Goal: Complete application form: Complete application form

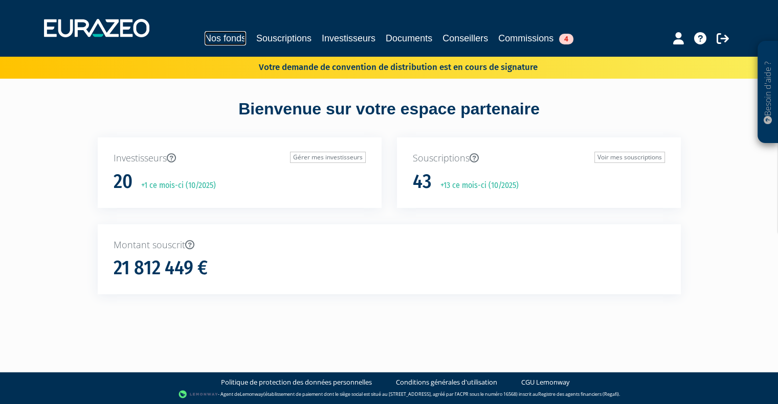
click at [204, 40] on link "Nos fonds" at bounding box center [224, 38] width 41 height 14
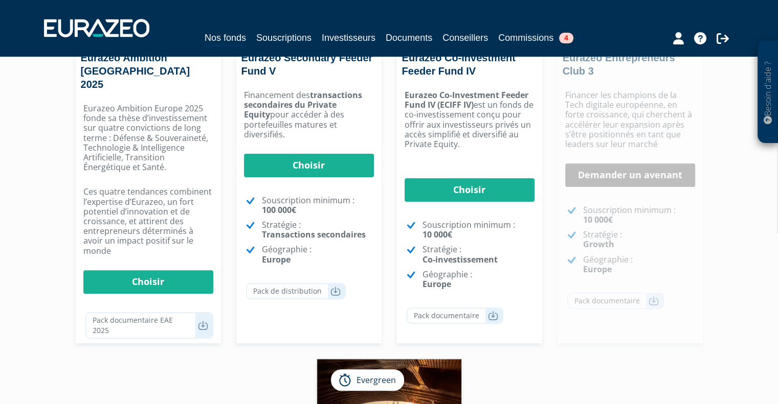
scroll to position [243, 0]
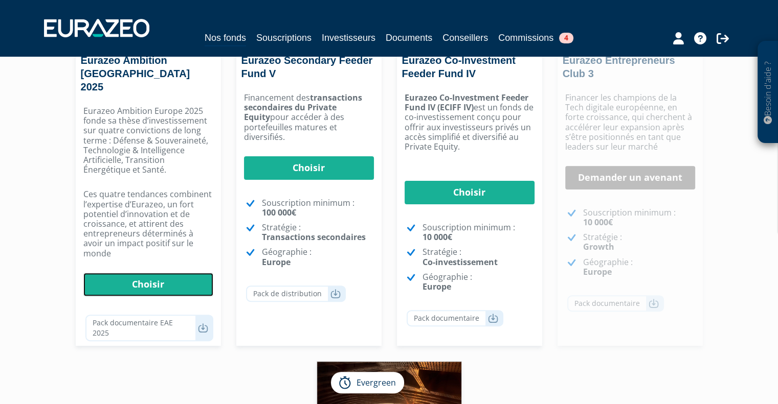
click at [143, 273] on link "Choisir" at bounding box center [148, 285] width 130 height 24
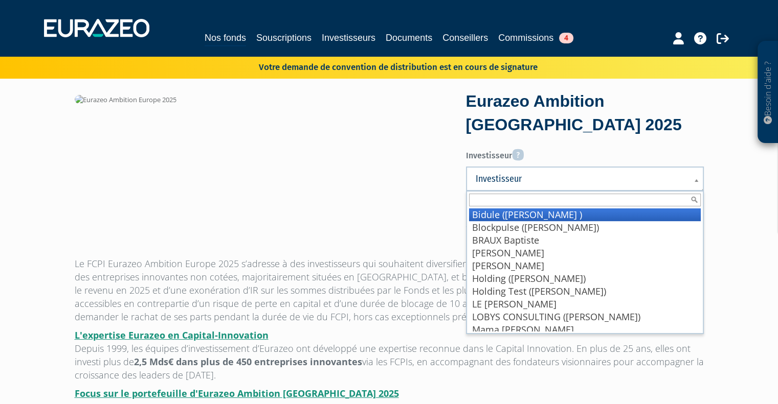
click at [501, 180] on span "Investisseur" at bounding box center [577, 179] width 205 height 12
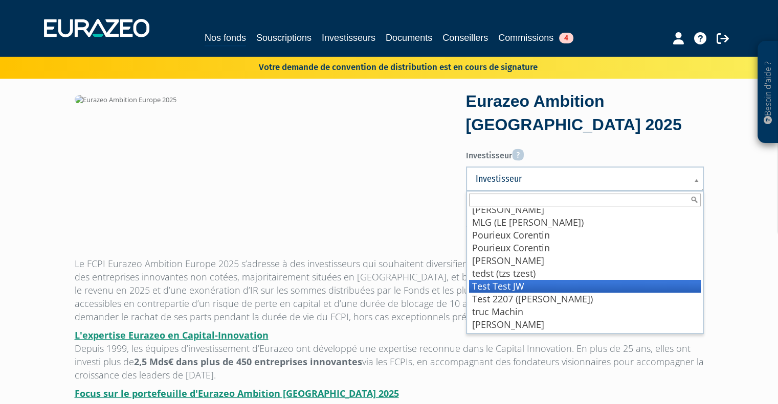
scroll to position [132, 0]
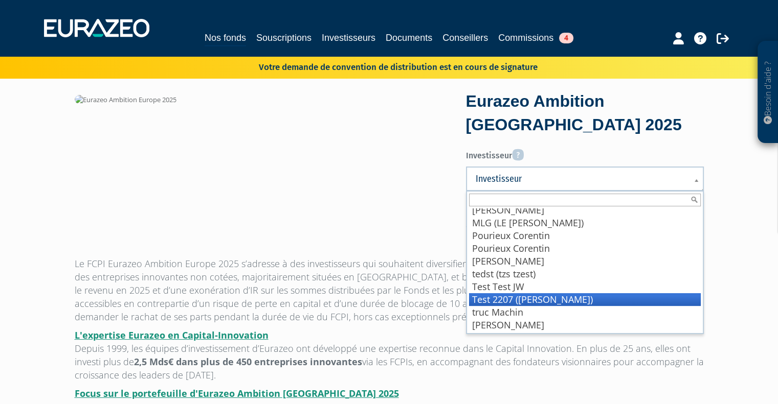
click at [546, 299] on li "Test 2207 ([PERSON_NAME])" at bounding box center [585, 299] width 232 height 13
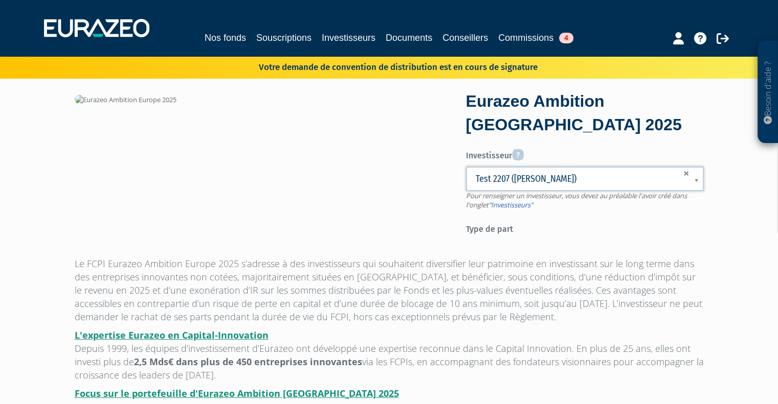
click at [503, 227] on label "Type de part" at bounding box center [585, 227] width 238 height 15
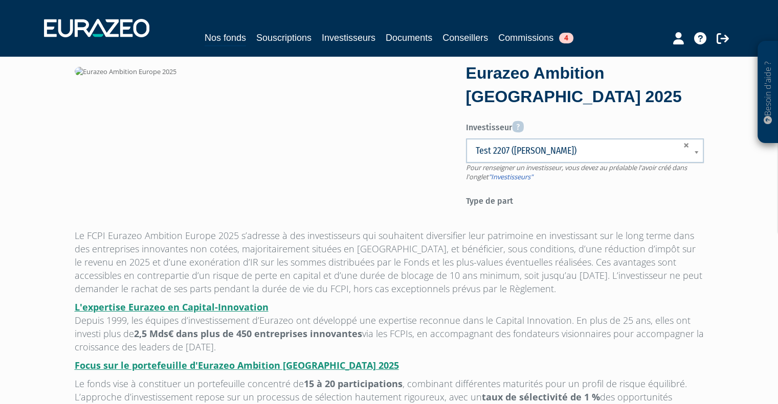
scroll to position [0, 0]
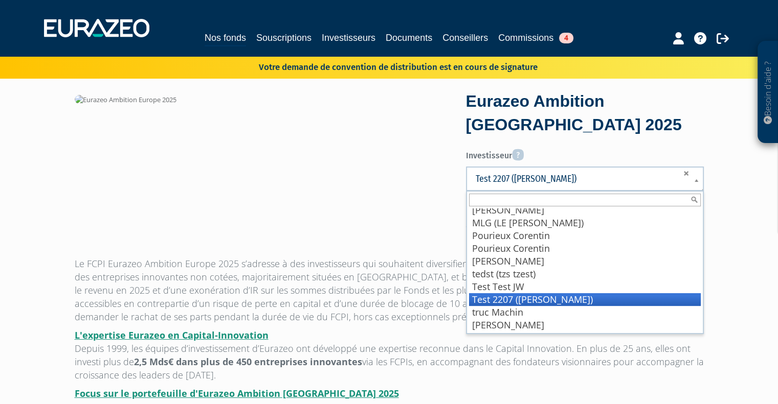
click at [531, 177] on span "Test 2207 ([PERSON_NAME])" at bounding box center [574, 179] width 199 height 12
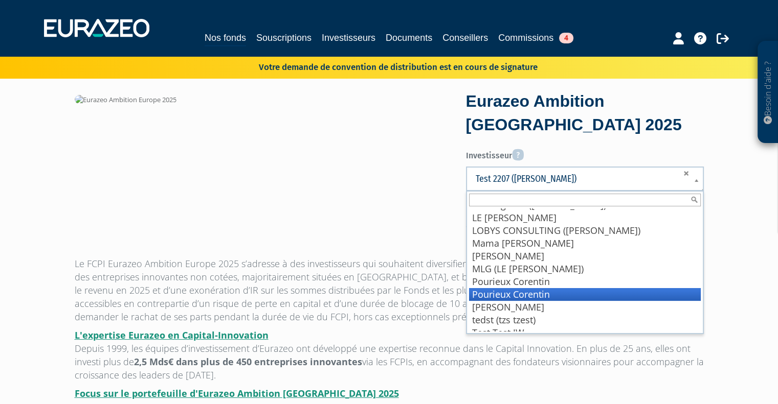
scroll to position [133, 0]
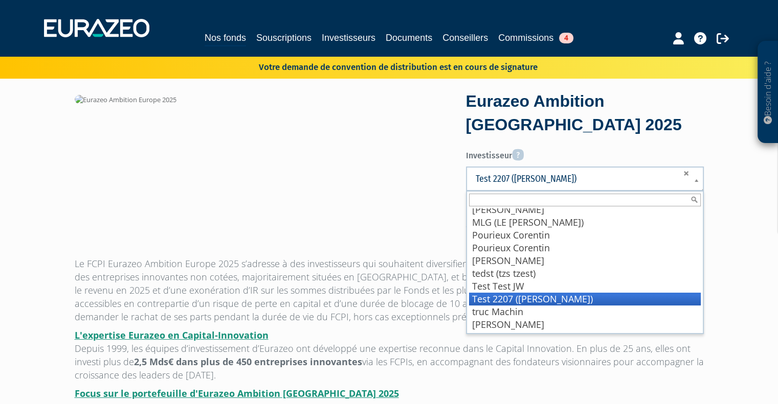
click at [552, 295] on li "Test 2207 (Wadouachi Inès)" at bounding box center [585, 299] width 232 height 13
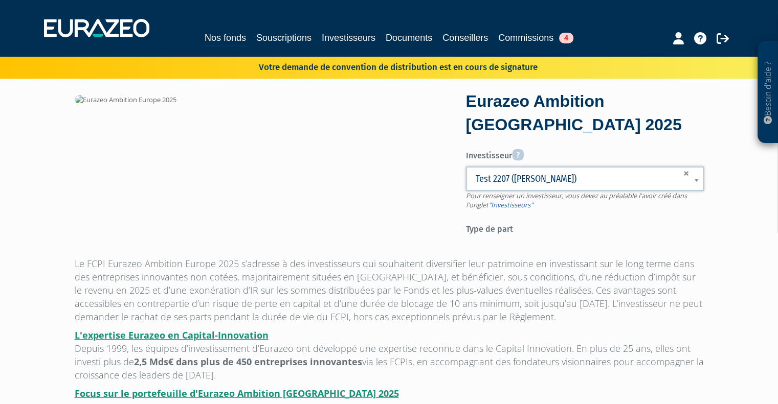
click at [483, 271] on p "Le FCPI Eurazeo Ambition Europe 2025 s’adresse à des investisseurs qui souhaite…" at bounding box center [389, 290] width 629 height 66
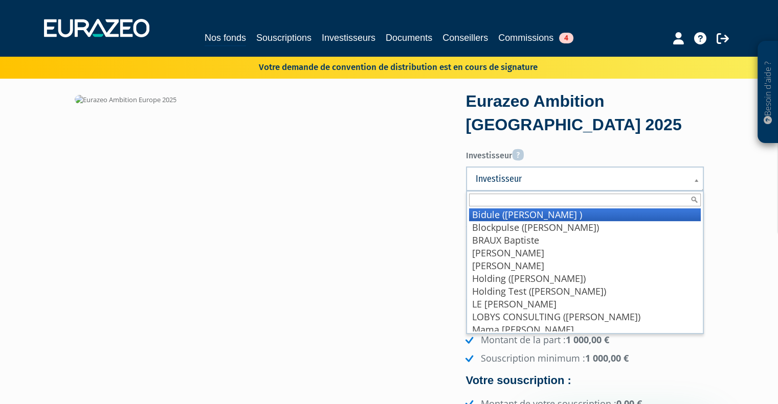
drag, startPoint x: 525, startPoint y: 177, endPoint x: 544, endPoint y: 287, distance: 112.1
click at [544, 191] on div "Investisseur Bidule (Wadouachi Ines ) Blockpulse (mariel anne-sophie) BRAUX Bap…" at bounding box center [585, 179] width 238 height 25
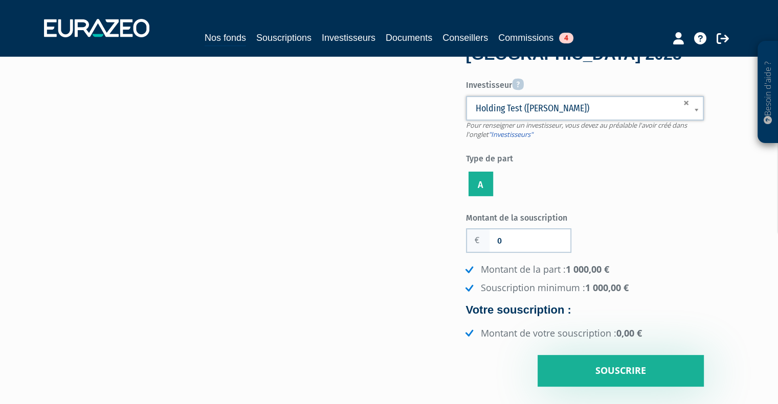
scroll to position [61, 0]
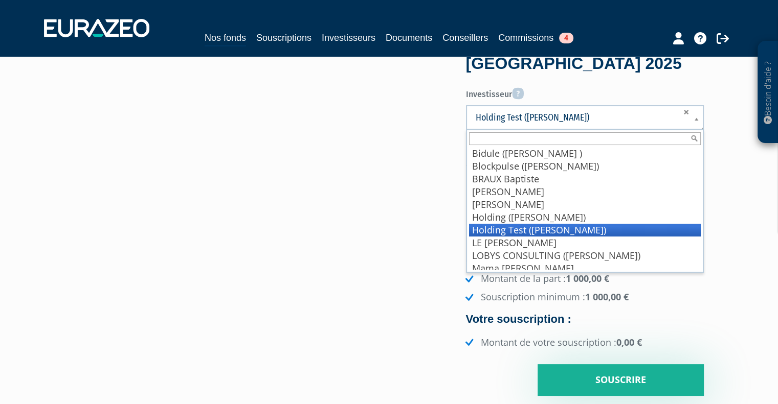
click at [583, 118] on span "Holding Test ([PERSON_NAME])" at bounding box center [574, 117] width 199 height 12
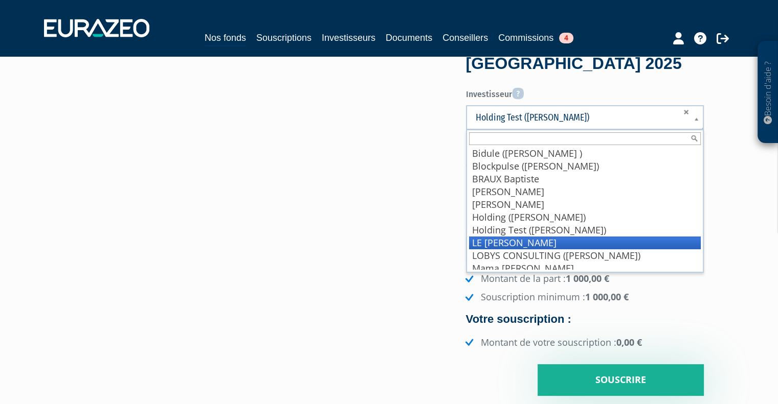
scroll to position [133, 0]
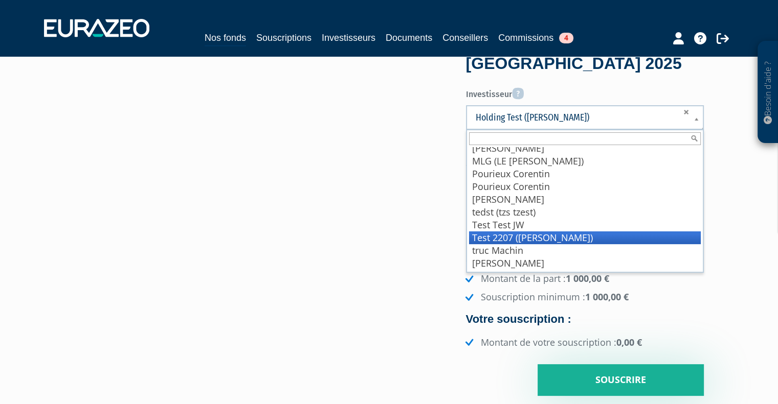
click at [563, 237] on li "Test 2207 ([PERSON_NAME])" at bounding box center [585, 238] width 232 height 13
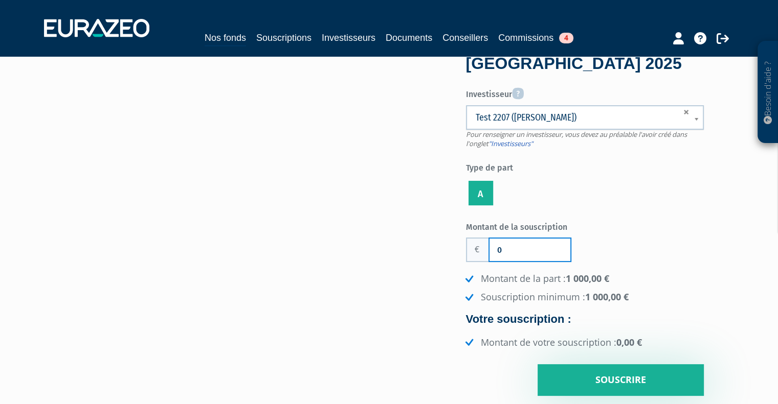
click at [543, 244] on input "0" at bounding box center [529, 250] width 81 height 22
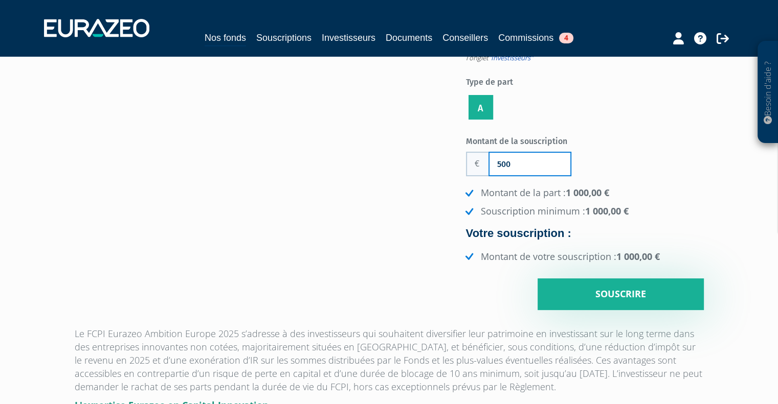
scroll to position [150, 0]
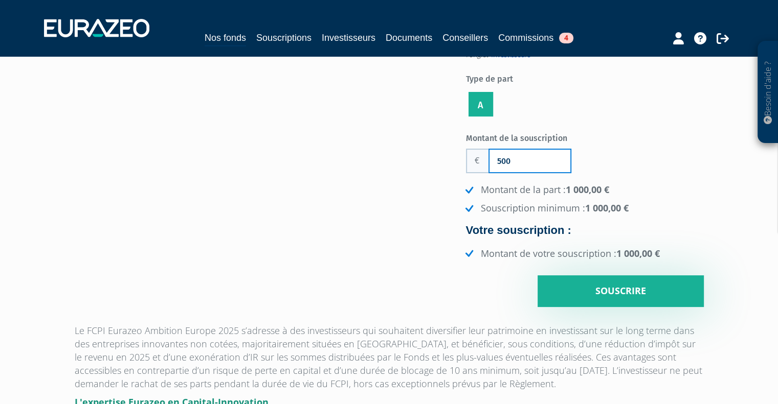
type input "500"
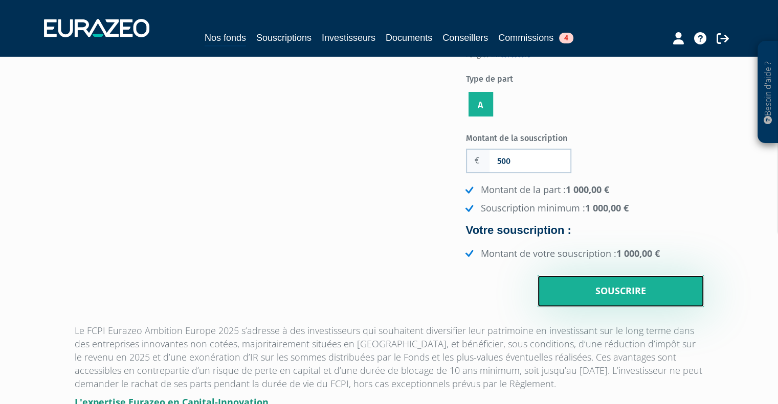
click at [625, 292] on input "Souscrire" at bounding box center [620, 292] width 166 height 32
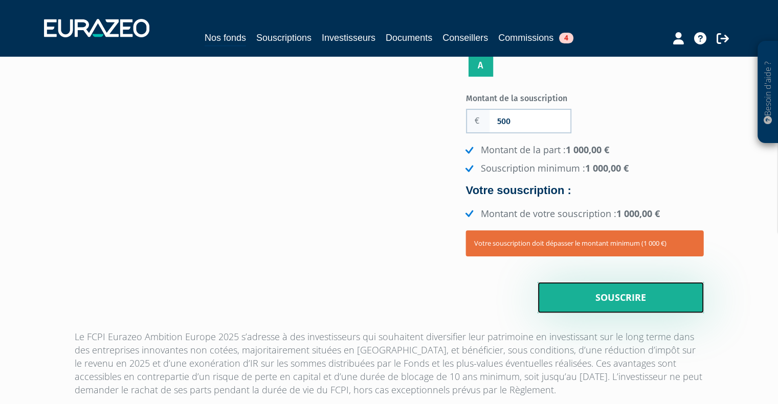
scroll to position [190, 0]
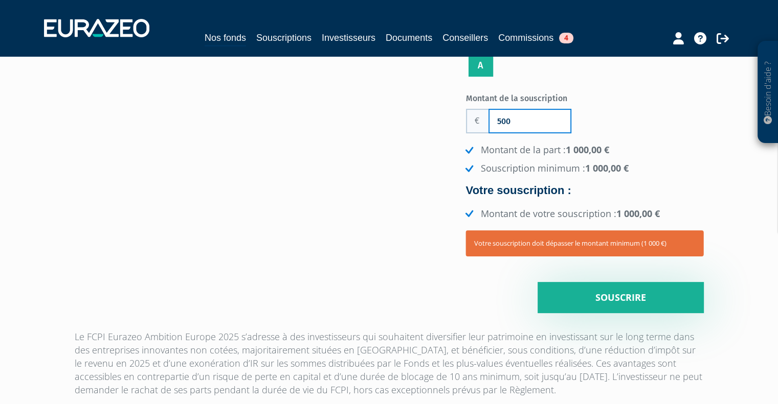
drag, startPoint x: 514, startPoint y: 118, endPoint x: 489, endPoint y: 118, distance: 25.6
click at [489, 118] on input "500" at bounding box center [529, 121] width 81 height 22
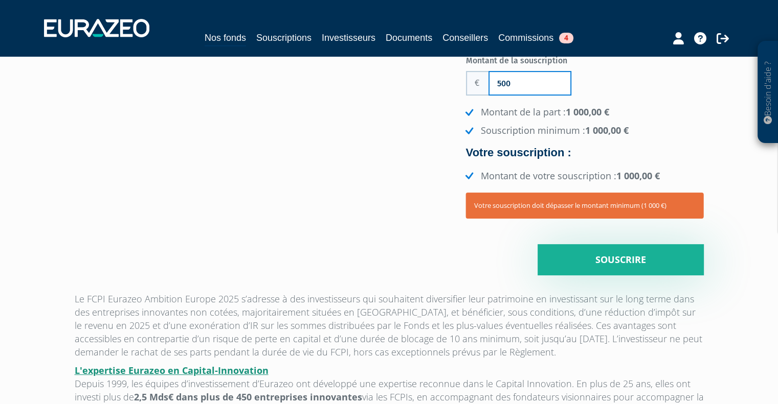
scroll to position [229, 0]
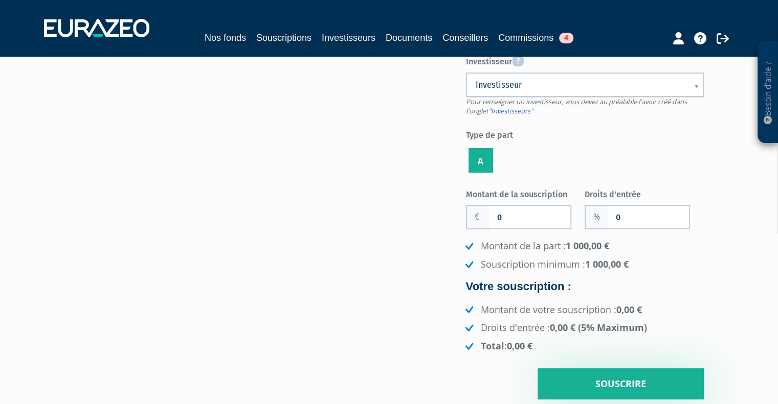
scroll to position [94, 0]
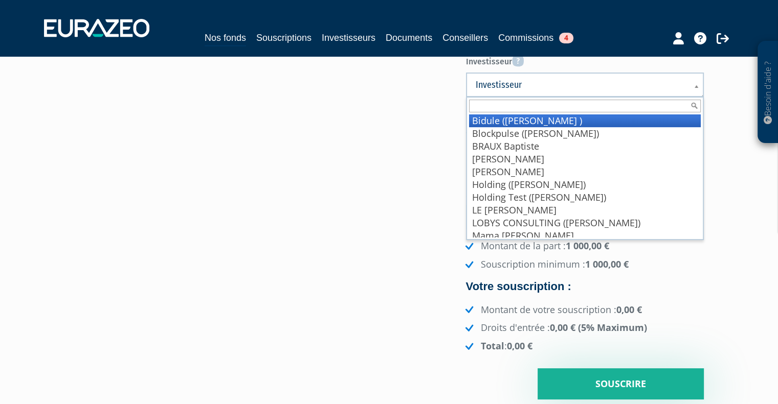
click at [573, 76] on link "Investisseur" at bounding box center [585, 85] width 238 height 25
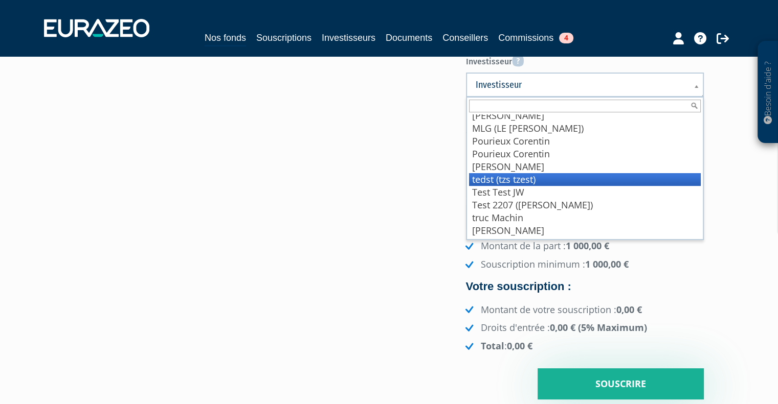
scroll to position [132, 0]
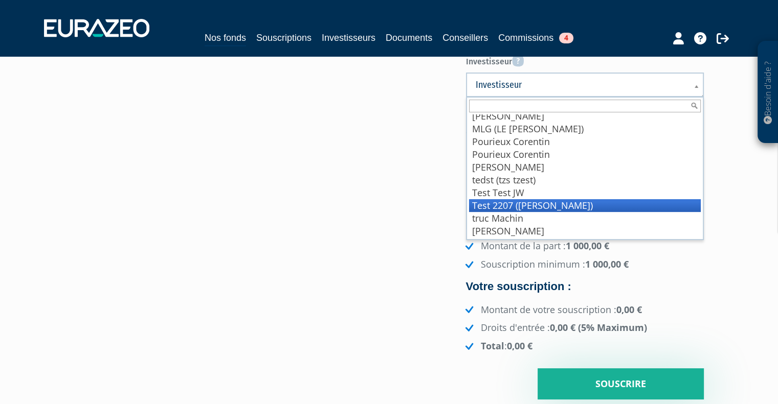
click at [545, 204] on li "Test 2207 ([PERSON_NAME])" at bounding box center [585, 205] width 232 height 13
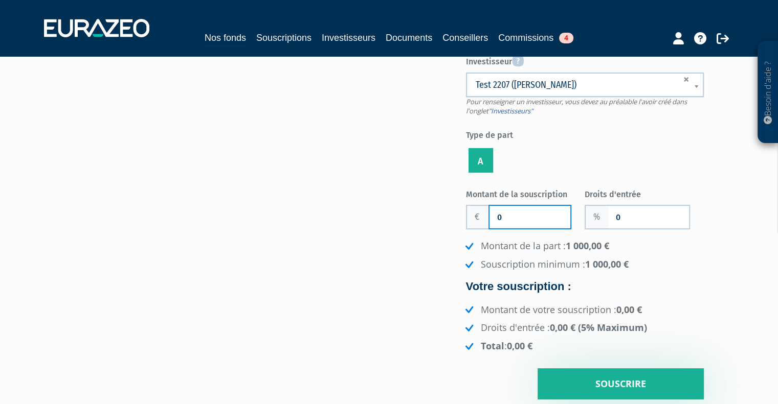
click at [520, 214] on input "0" at bounding box center [529, 217] width 81 height 22
type input "1 000"
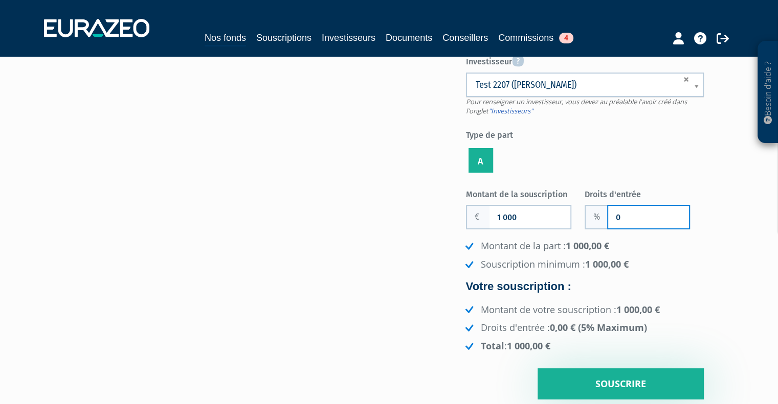
type input "5"
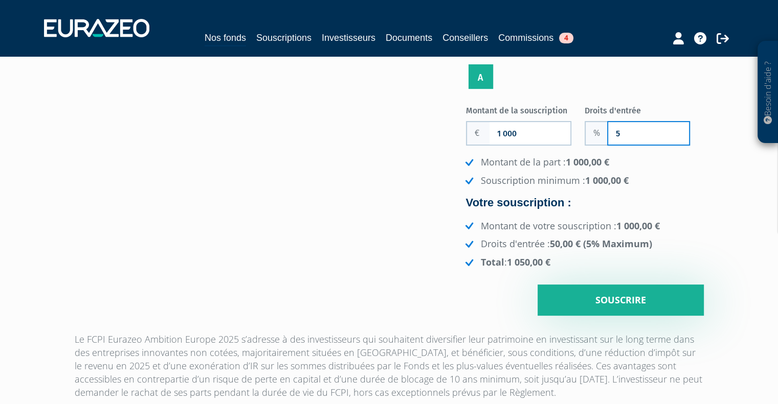
scroll to position [179, 0]
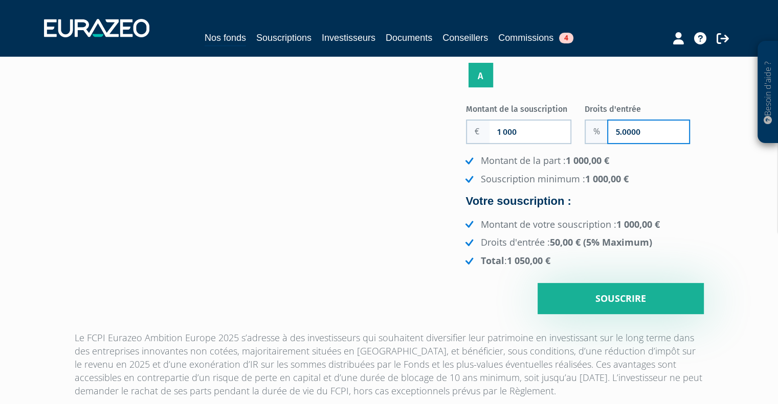
click at [644, 124] on input "5.0000" at bounding box center [648, 132] width 81 height 22
click at [633, 131] on input "5.0000" at bounding box center [648, 132] width 81 height 22
type input "5.0000"
click at [621, 216] on div "Montant de la part : 1 000,00 € Souscription minimum : 1 000,00 € Votre souscri…" at bounding box center [585, 210] width 238 height 113
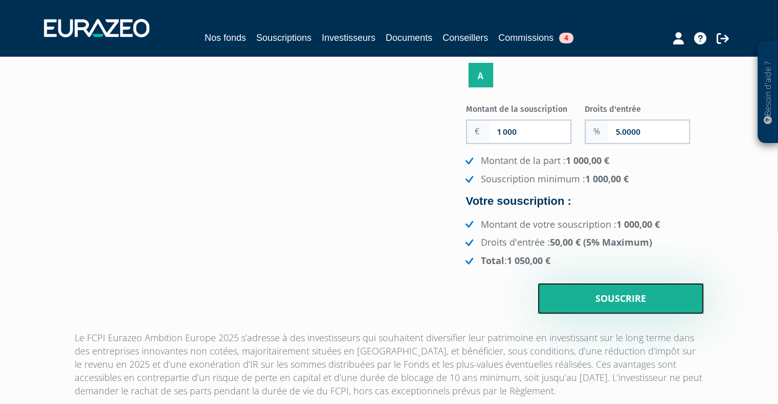
click at [621, 303] on input "Souscrire" at bounding box center [620, 299] width 166 height 32
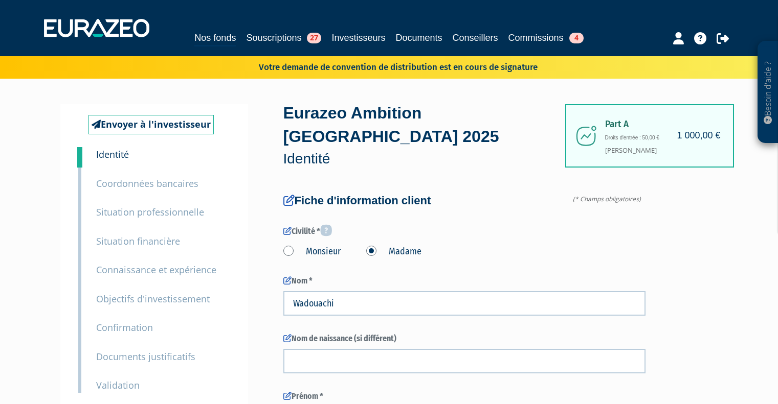
type input "6 22 65 33 52"
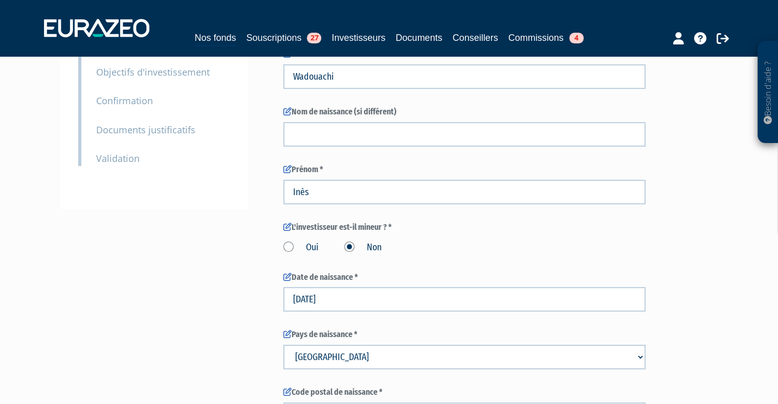
scroll to position [226, 0]
click at [311, 242] on label "Oui" at bounding box center [300, 248] width 35 height 13
click at [0, 0] on input "Oui" at bounding box center [0, 0] width 0 height 0
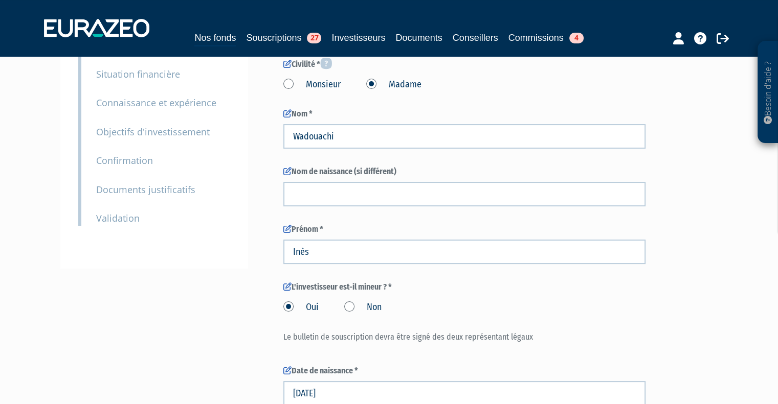
scroll to position [172, 0]
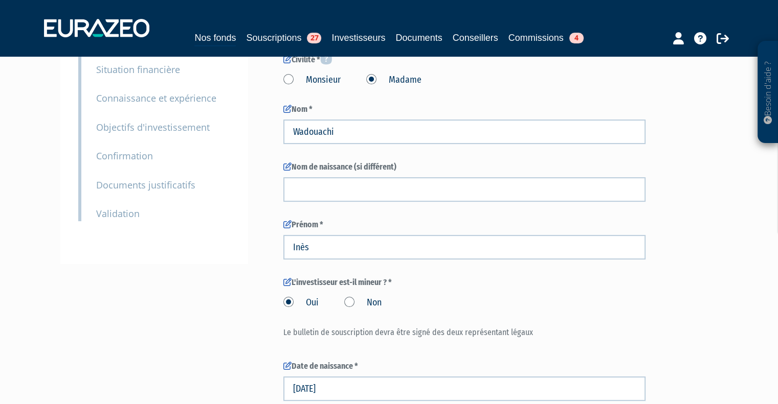
click at [351, 297] on label "Non" at bounding box center [362, 303] width 37 height 13
click at [0, 0] on input "Non" at bounding box center [0, 0] width 0 height 0
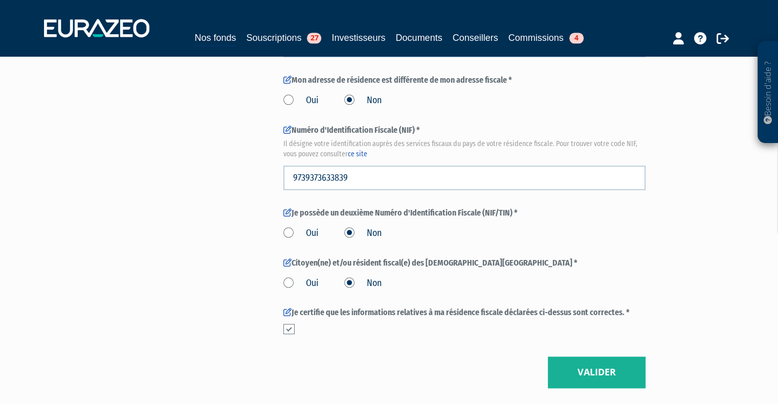
scroll to position [1177, 0]
click at [296, 227] on label "Oui" at bounding box center [300, 233] width 35 height 13
click at [0, 0] on input "Oui" at bounding box center [0, 0] width 0 height 0
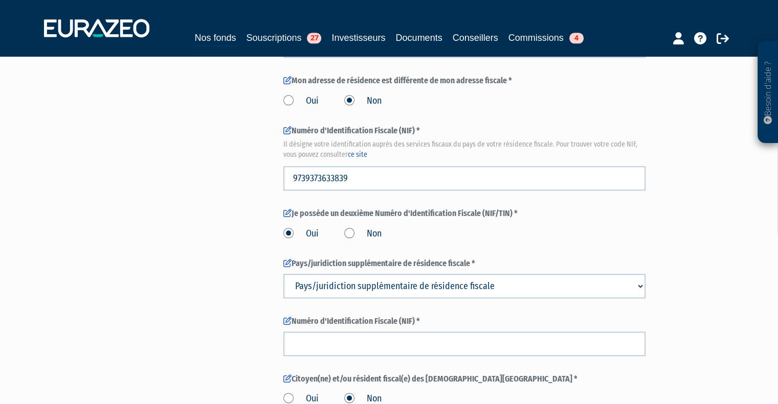
click at [351, 227] on label "Non" at bounding box center [362, 233] width 37 height 13
click at [0, 0] on input "Non" at bounding box center [0, 0] width 0 height 0
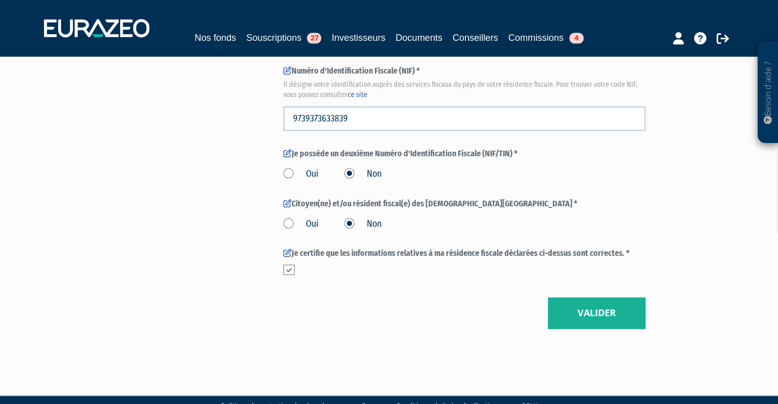
scroll to position [1237, 0]
click at [309, 218] on label "Oui" at bounding box center [300, 224] width 35 height 13
click at [0, 0] on input "Oui" at bounding box center [0, 0] width 0 height 0
click at [287, 265] on label at bounding box center [288, 270] width 11 height 10
click at [0, 0] on input "checkbox" at bounding box center [0, 0] width 0 height 0
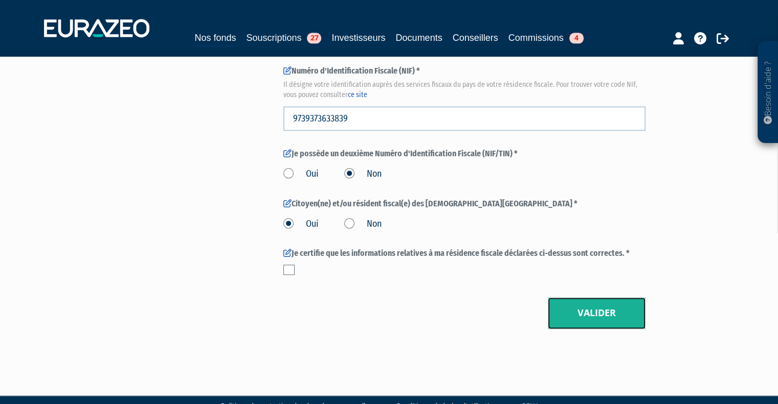
click at [591, 299] on button "Valider" at bounding box center [597, 314] width 98 height 32
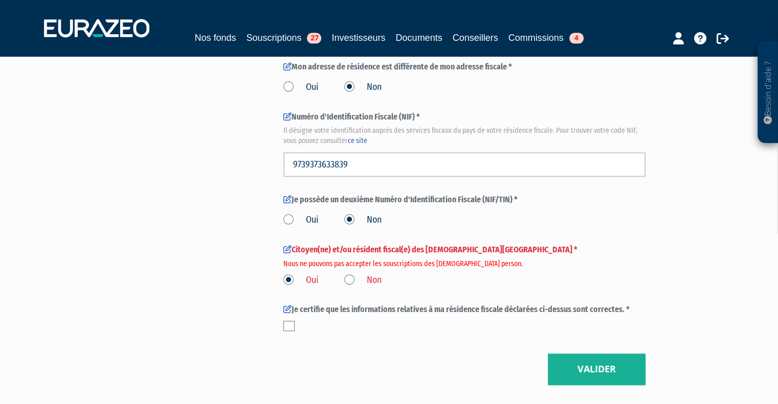
scroll to position [1198, 0]
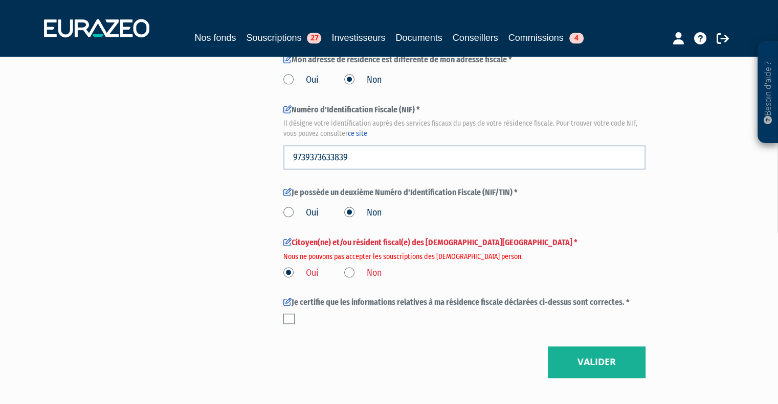
click at [365, 267] on label "Non" at bounding box center [362, 273] width 37 height 13
click at [0, 0] on input "Non" at bounding box center [0, 0] width 0 height 0
click at [599, 348] on button "Valider" at bounding box center [597, 363] width 98 height 32
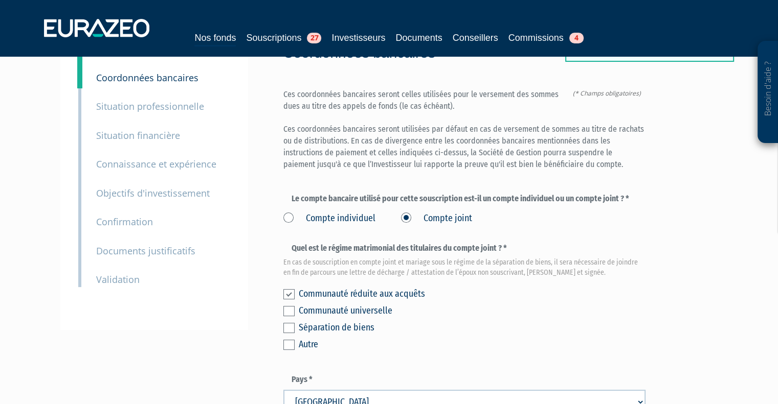
scroll to position [105, 0]
click at [345, 213] on label "Compte individuel" at bounding box center [329, 219] width 92 height 13
click at [0, 0] on individuel "Compte individuel" at bounding box center [0, 0] width 0 height 0
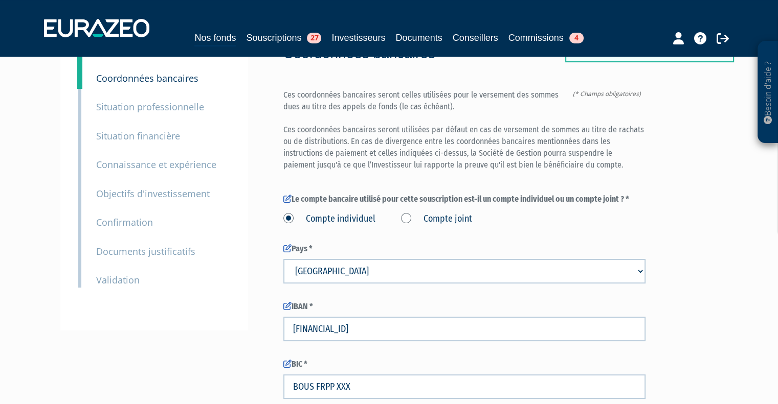
click at [431, 213] on label "Compte joint" at bounding box center [436, 219] width 71 height 13
click at [0, 0] on joint "Compte joint" at bounding box center [0, 0] width 0 height 0
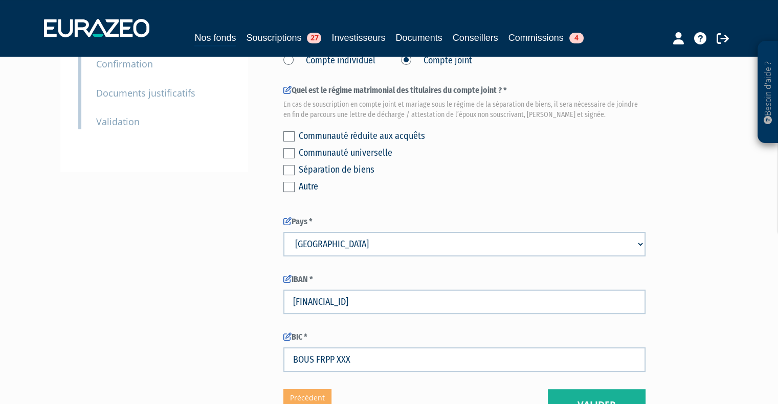
scroll to position [267, 0]
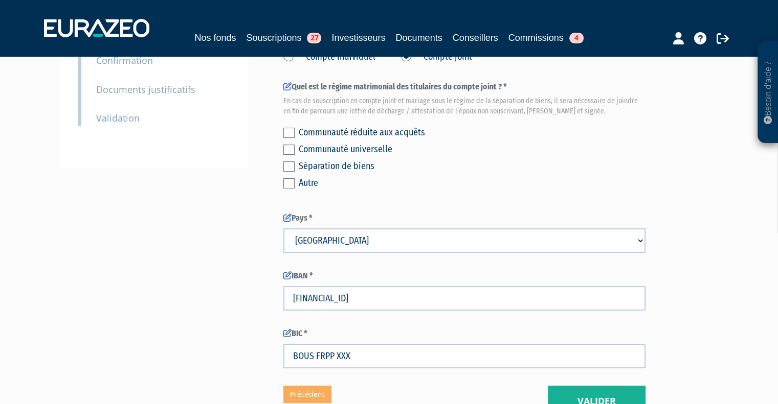
click at [286, 128] on label at bounding box center [288, 133] width 11 height 10
click at [0, 0] on input "checkbox" at bounding box center [0, 0] width 0 height 0
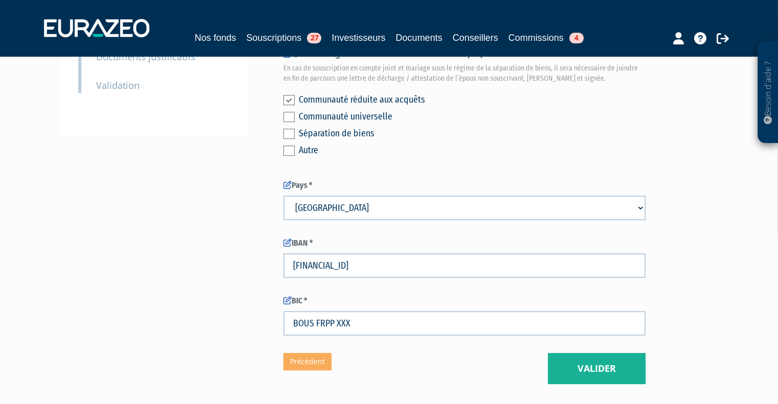
scroll to position [300, 0]
click at [290, 129] on label at bounding box center [288, 134] width 11 height 10
click at [0, 0] on input "checkbox" at bounding box center [0, 0] width 0 height 0
click at [287, 112] on label at bounding box center [288, 117] width 11 height 10
click at [0, 0] on input "checkbox" at bounding box center [0, 0] width 0 height 0
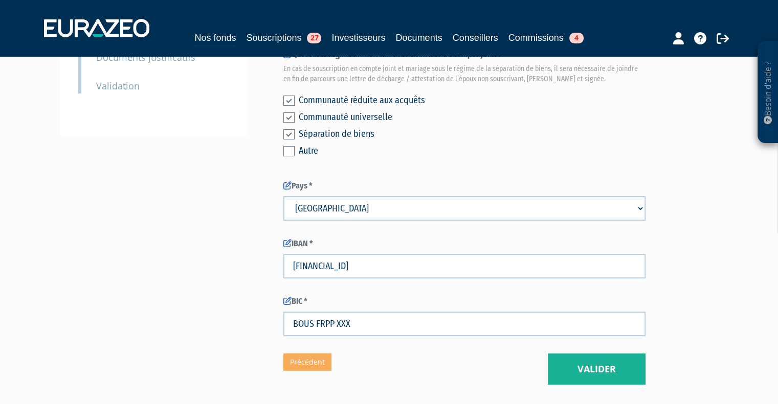
click at [289, 146] on label at bounding box center [288, 151] width 11 height 10
click at [0, 0] on input "checkbox" at bounding box center [0, 0] width 0 height 0
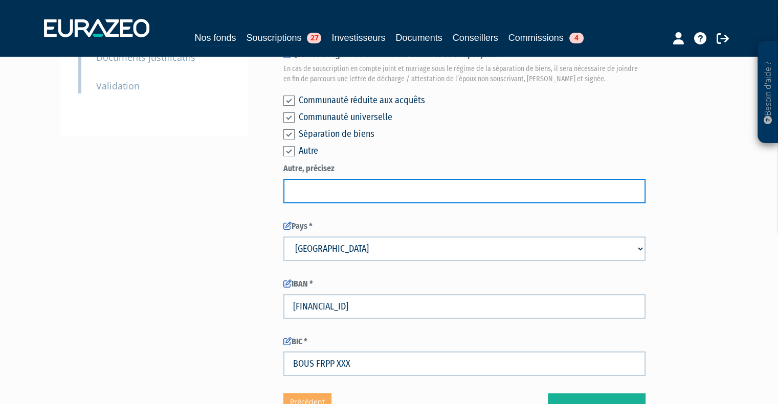
click at [377, 179] on input "text" at bounding box center [464, 191] width 362 height 25
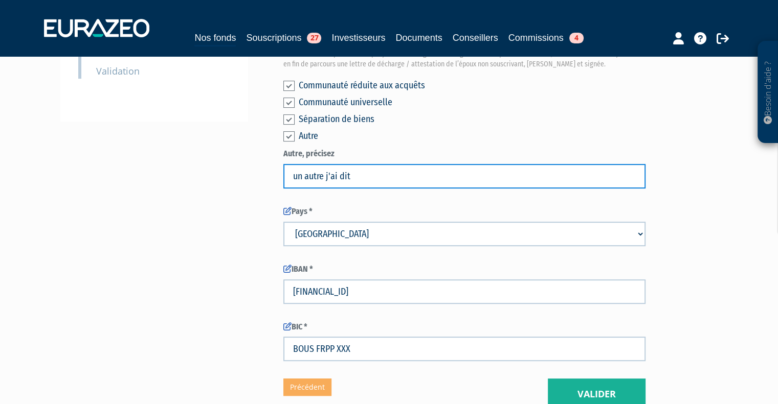
scroll to position [315, 0]
type input "un autre j'ai dit"
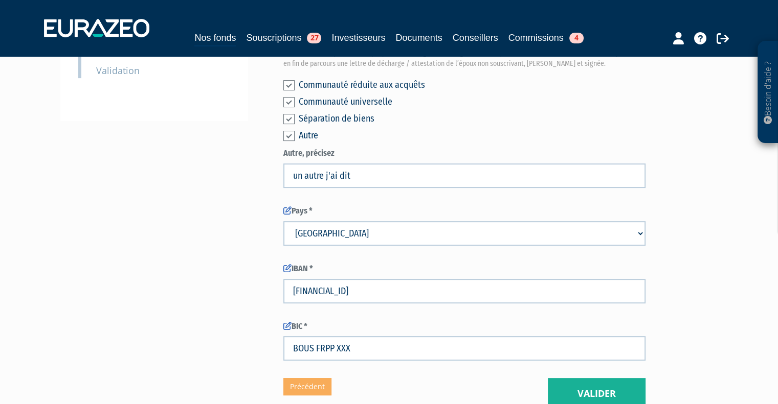
click at [220, 323] on div "Envoyer à l'investisseur 1 Identité 2 Coordonnées bancaires 3 Situation profess…" at bounding box center [389, 99] width 642 height 621
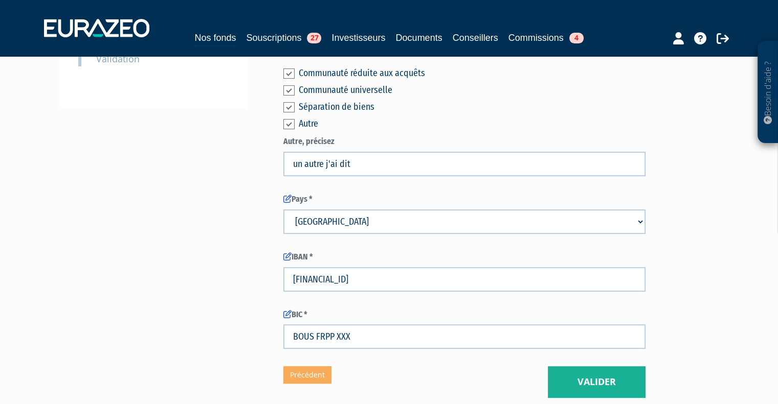
scroll to position [233, 0]
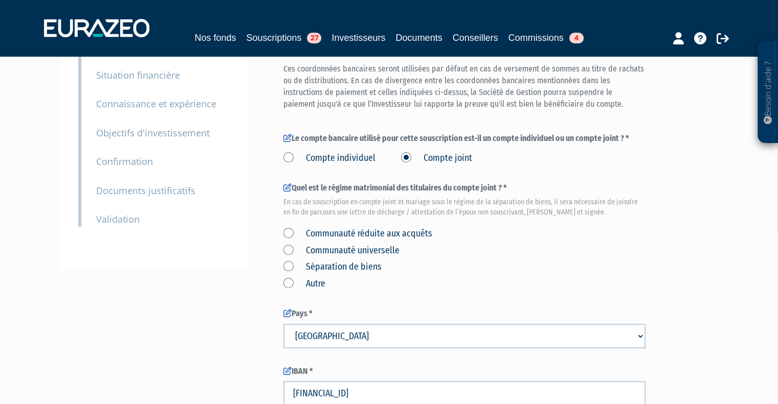
scroll to position [167, 0]
click at [288, 227] on label "Communauté réduite aux acquêts" at bounding box center [357, 233] width 149 height 13
click at [0, 0] on acquêts "Communauté réduite aux acquêts" at bounding box center [0, 0] width 0 height 0
click at [290, 244] on label "Communauté universelle" at bounding box center [341, 250] width 116 height 13
click at [0, 0] on universelle "Communauté universelle" at bounding box center [0, 0] width 0 height 0
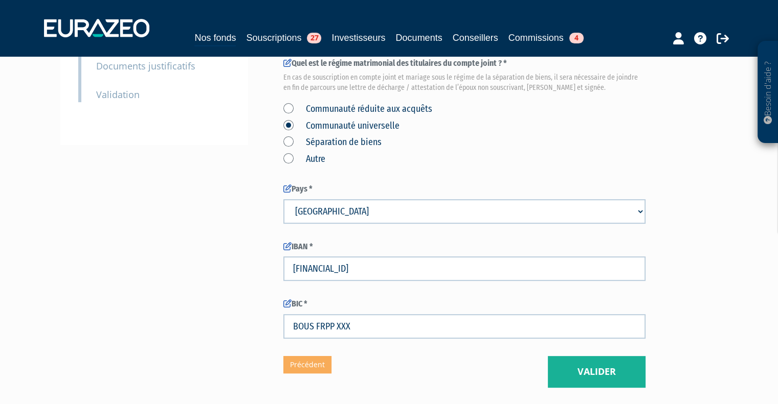
scroll to position [291, 0]
click at [586, 356] on button "Valider" at bounding box center [597, 372] width 98 height 32
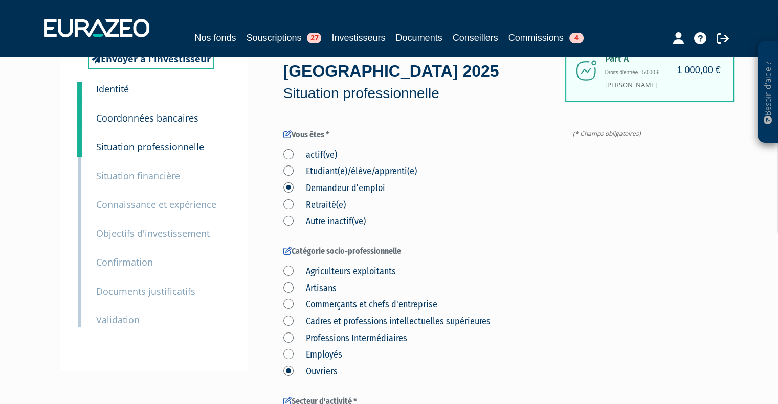
scroll to position [65, 0]
click at [288, 282] on label "Artisans" at bounding box center [309, 288] width 53 height 13
click at [0, 0] on input "Artisans" at bounding box center [0, 0] width 0 height 0
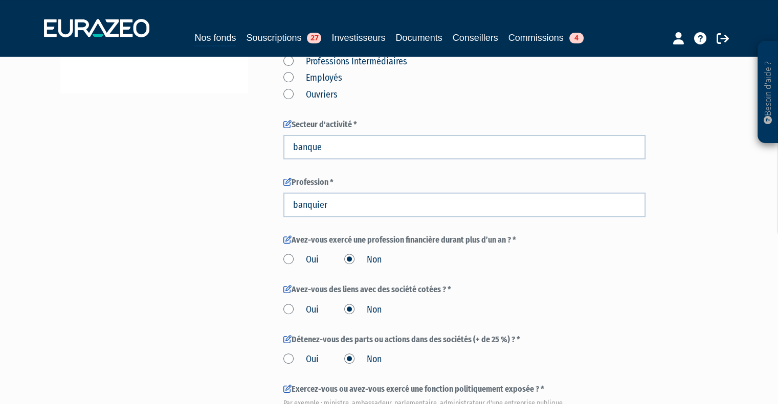
scroll to position [344, 0]
click at [302, 303] on label "Oui" at bounding box center [300, 309] width 35 height 13
click at [0, 0] on input "Oui" at bounding box center [0, 0] width 0 height 0
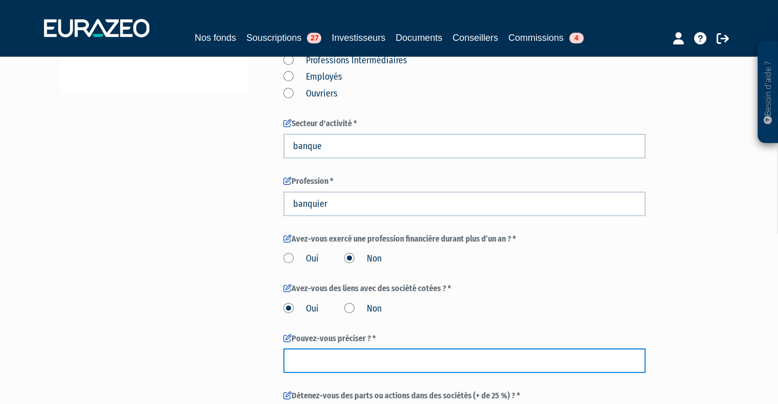
click at [317, 349] on input "text" at bounding box center [464, 361] width 362 height 25
type input "Oui"
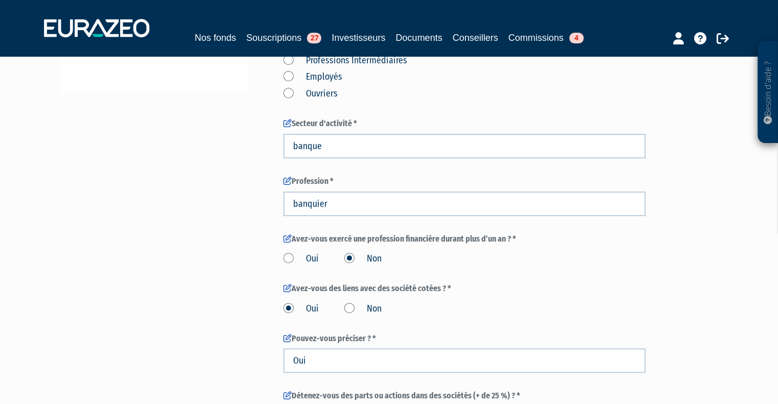
click at [311, 253] on label "Oui" at bounding box center [300, 259] width 35 height 13
click at [0, 0] on input "Oui" at bounding box center [0, 0] width 0 height 0
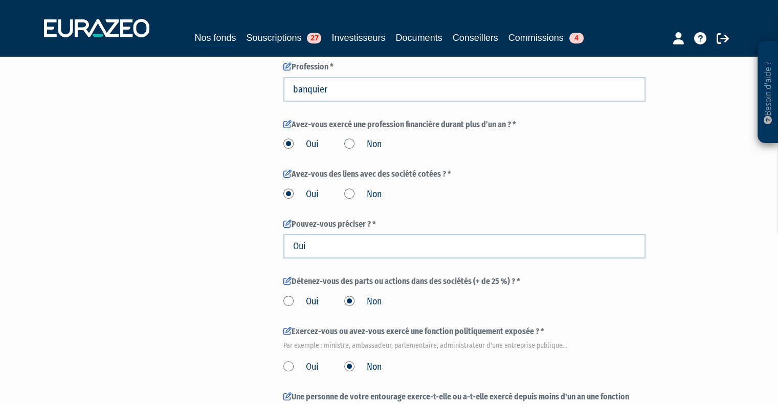
scroll to position [461, 0]
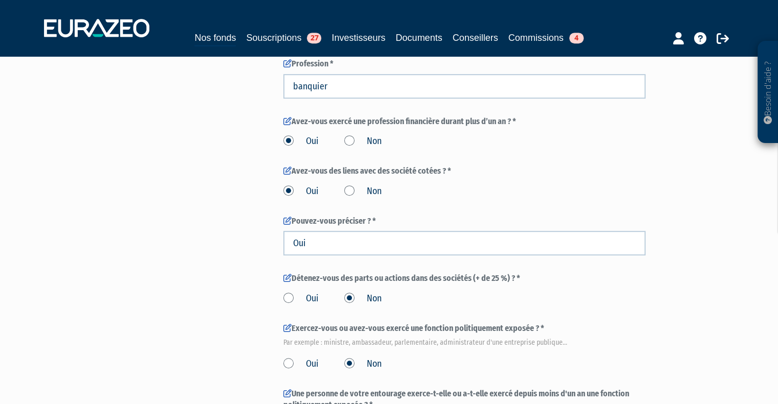
click at [312, 358] on label "Oui" at bounding box center [300, 364] width 35 height 13
click at [0, 0] on input "Oui" at bounding box center [0, 0] width 0 height 0
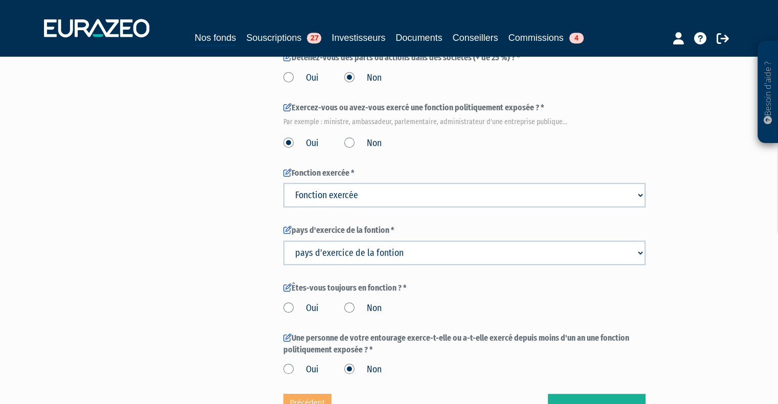
scroll to position [684, 0]
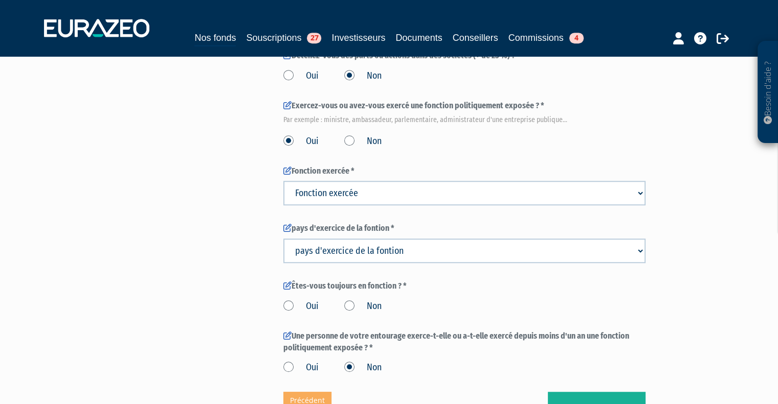
click at [352, 300] on label "Non" at bounding box center [362, 306] width 37 height 13
click at [0, 0] on input "Non" at bounding box center [0, 0] width 0 height 0
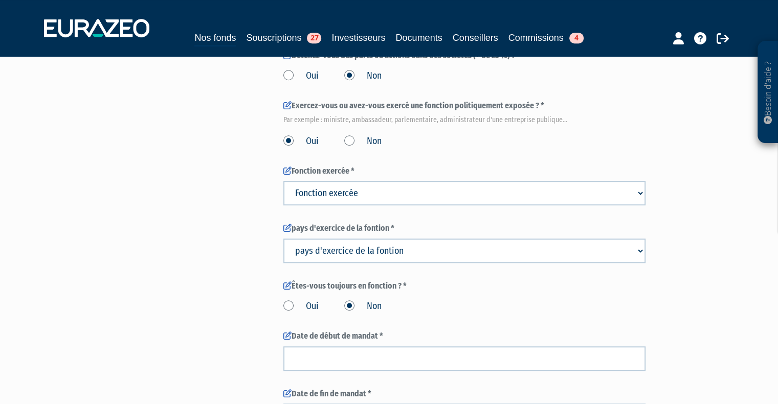
click at [302, 300] on label "Oui" at bounding box center [300, 306] width 35 height 13
click at [0, 0] on input "Oui" at bounding box center [0, 0] width 0 height 0
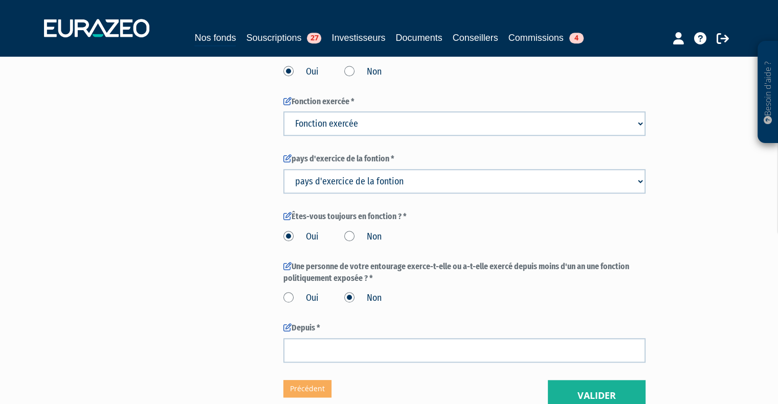
scroll to position [837, 0]
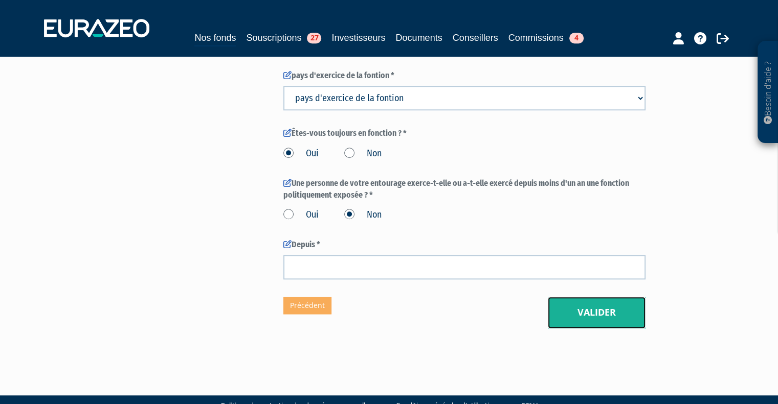
click at [574, 297] on button "Valider" at bounding box center [597, 313] width 98 height 32
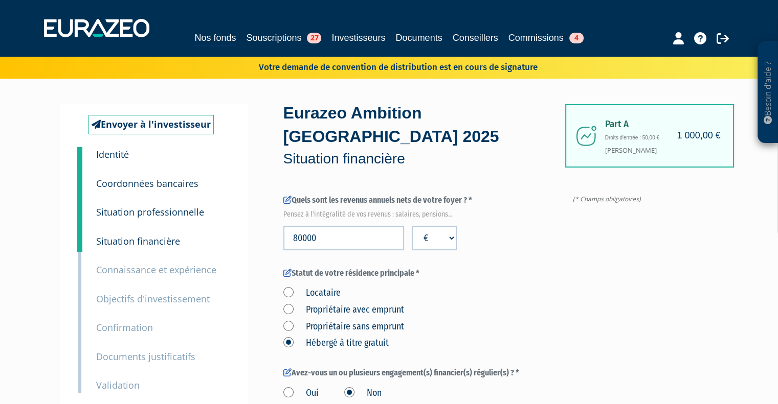
scroll to position [12, 0]
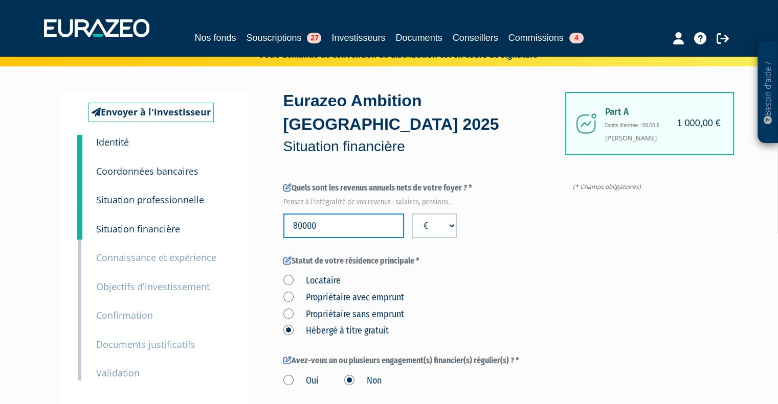
click at [371, 214] on input "80000" at bounding box center [343, 226] width 121 height 25
type input "800000"
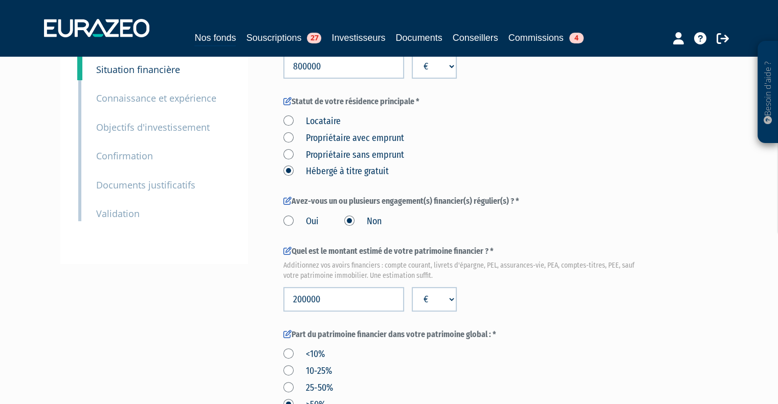
scroll to position [172, 0]
click at [294, 215] on label "Oui" at bounding box center [300, 221] width 35 height 13
click at [0, 0] on input "Oui" at bounding box center [0, 0] width 0 height 0
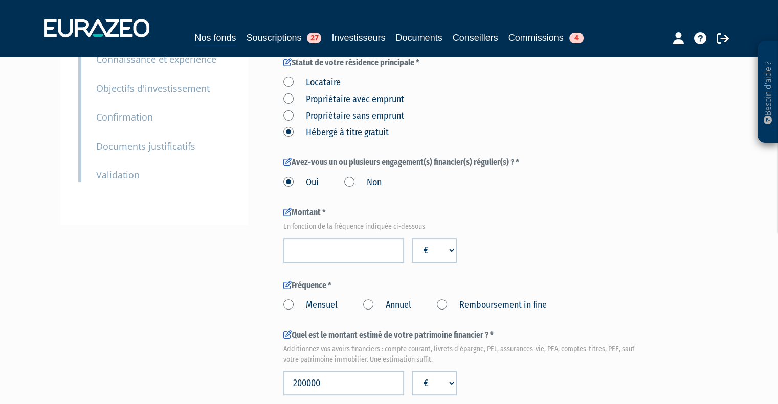
scroll to position [211, 0]
click at [333, 238] on input "number" at bounding box center [343, 250] width 121 height 25
type input "1000"
click at [290, 299] on label "Mensuel" at bounding box center [310, 305] width 54 height 13
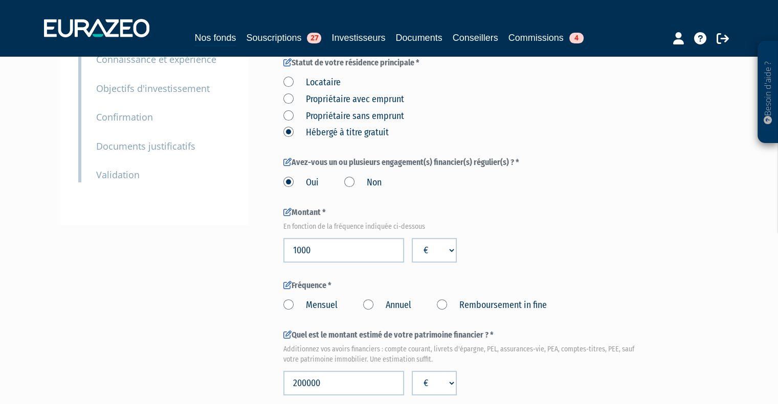
click at [0, 0] on input "Mensuel" at bounding box center [0, 0] width 0 height 0
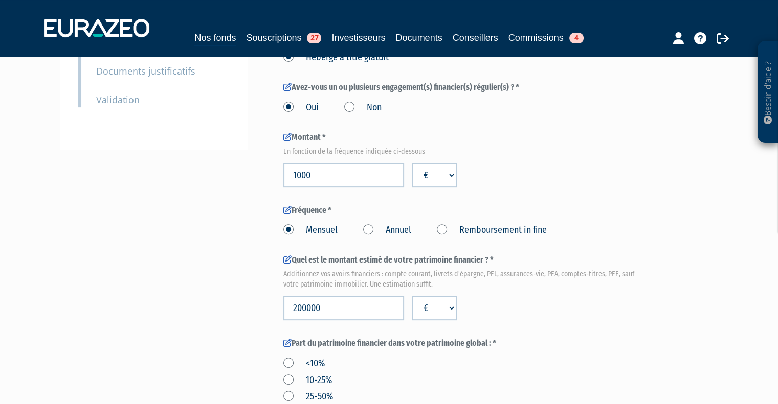
scroll to position [288, 0]
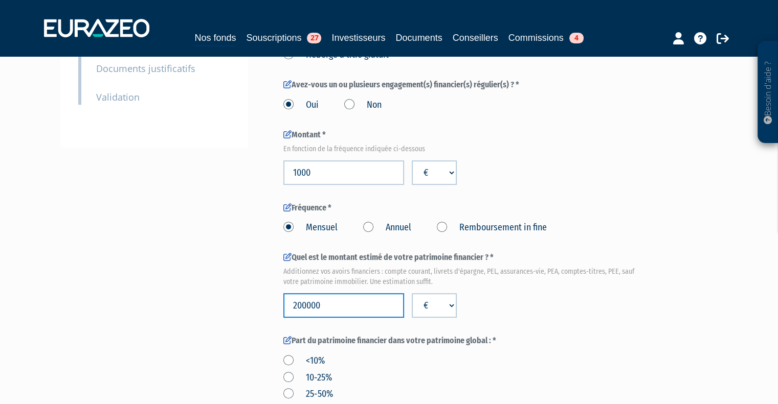
click at [343, 293] on input "200000" at bounding box center [343, 305] width 121 height 25
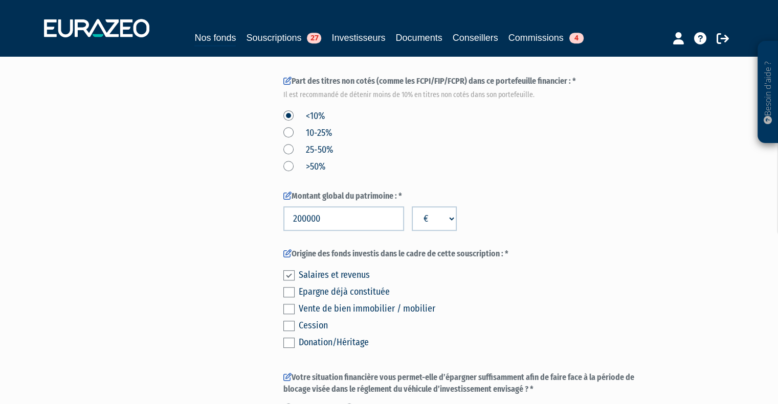
scroll to position [652, 0]
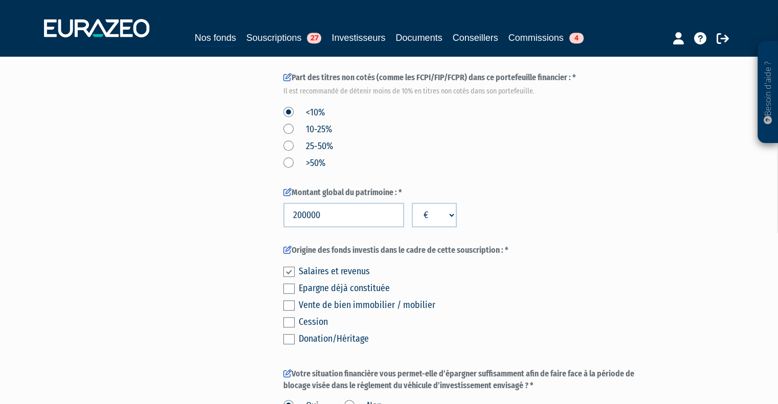
type input "1999999"
click at [289, 157] on label ">50%" at bounding box center [304, 163] width 42 height 13
click at [0, 0] on input ">50%" at bounding box center [0, 0] width 0 height 0
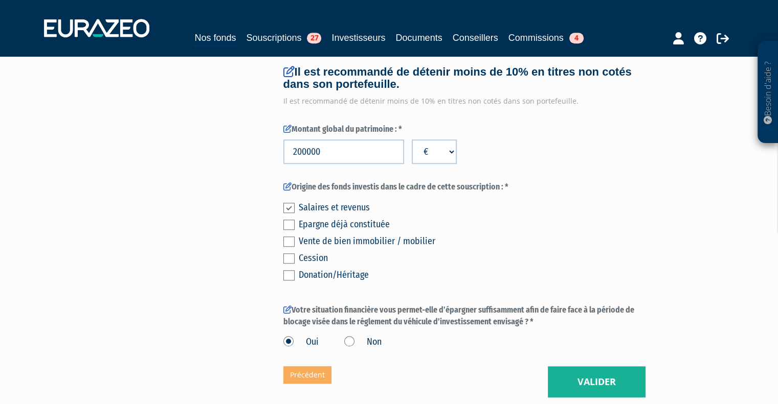
scroll to position [773, 0]
click at [593, 367] on button "Valider" at bounding box center [597, 383] width 98 height 32
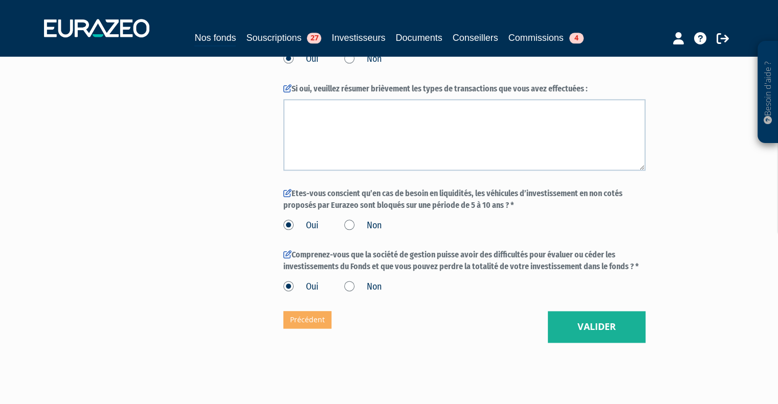
scroll to position [1224, 0]
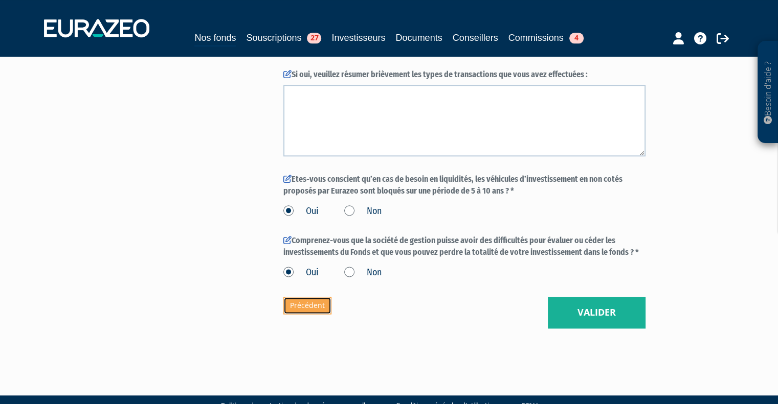
click at [321, 297] on link "Précédent" at bounding box center [307, 305] width 48 height 17
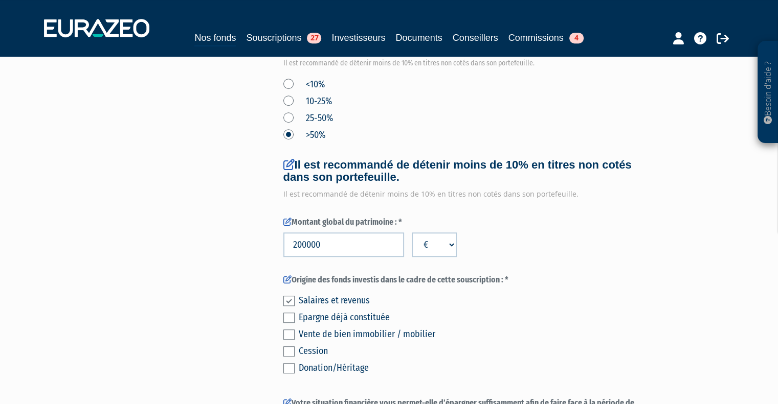
scroll to position [680, 0]
click at [286, 329] on label at bounding box center [288, 334] width 11 height 10
click at [0, 0] on input "checkbox" at bounding box center [0, 0] width 0 height 0
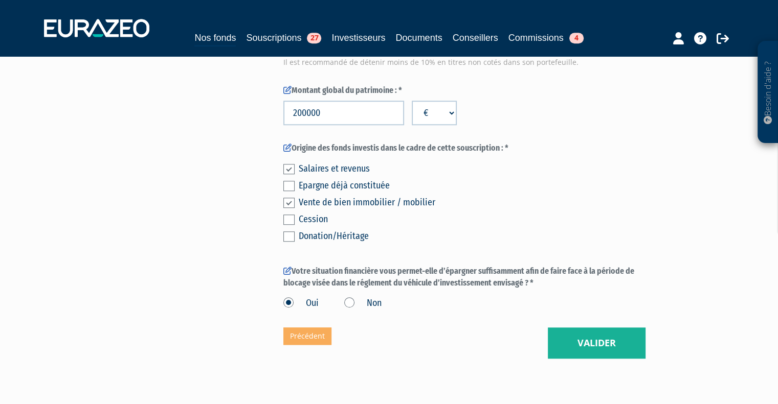
scroll to position [813, 0]
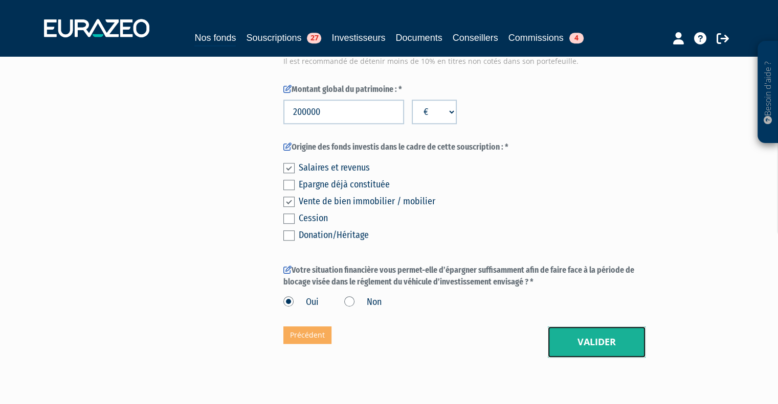
click at [556, 327] on button "Valider" at bounding box center [597, 343] width 98 height 32
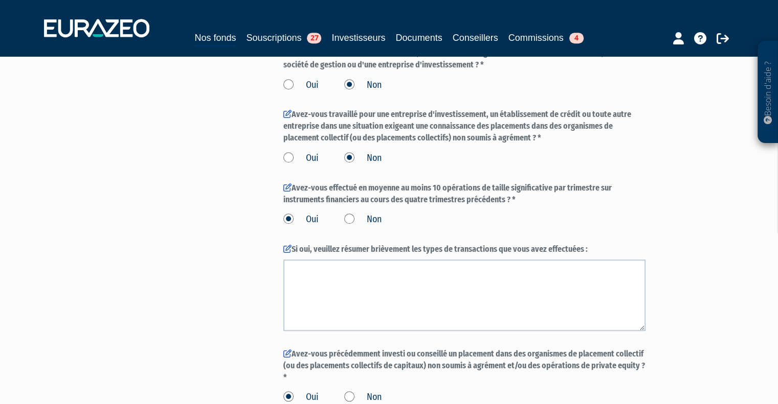
scroll to position [1224, 0]
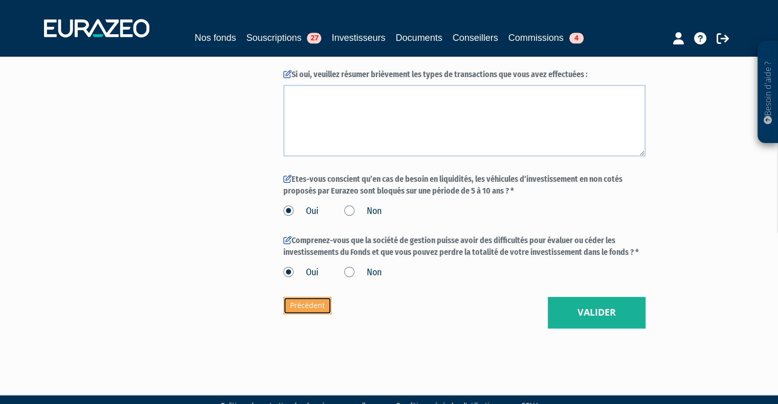
click at [310, 297] on link "Précédent" at bounding box center [307, 305] width 48 height 17
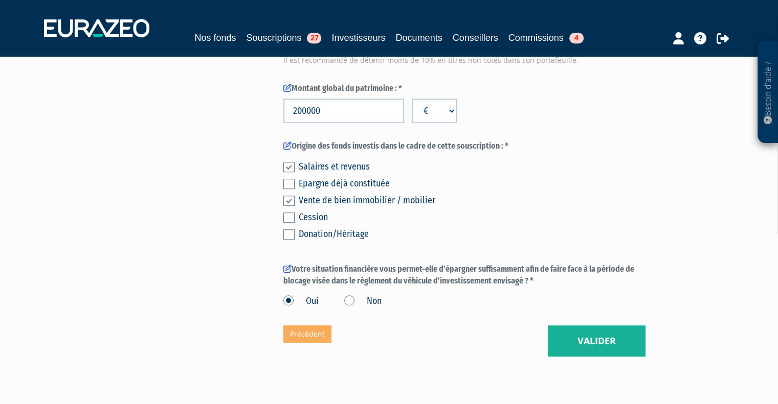
scroll to position [842, 0]
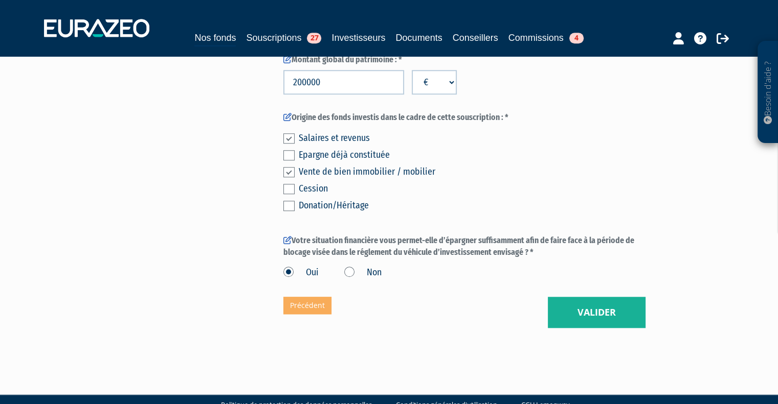
click at [362, 266] on label "Non" at bounding box center [362, 272] width 37 height 13
click at [0, 0] on input "Non" at bounding box center [0, 0] width 0 height 0
click at [601, 297] on button "Valider" at bounding box center [597, 313] width 98 height 32
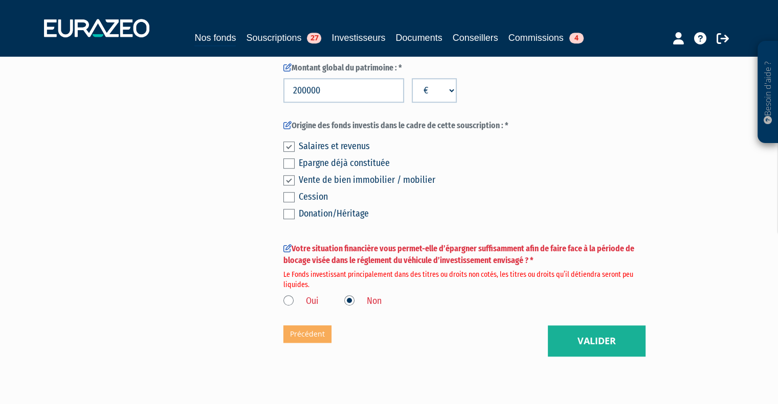
scroll to position [863, 0]
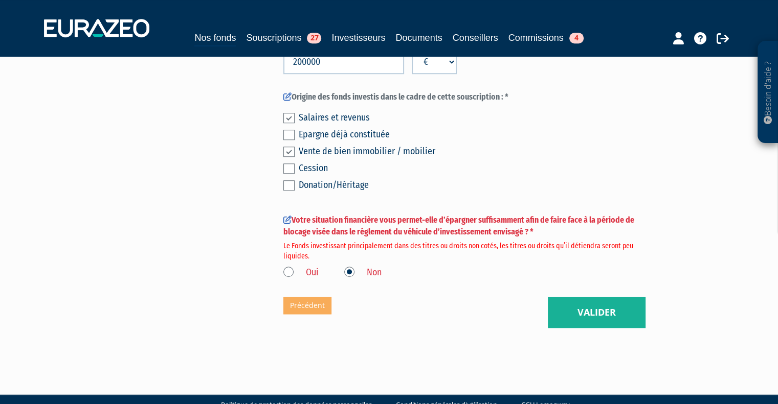
click at [288, 266] on label "Oui" at bounding box center [300, 272] width 35 height 13
click at [0, 0] on input "Oui" at bounding box center [0, 0] width 0 height 0
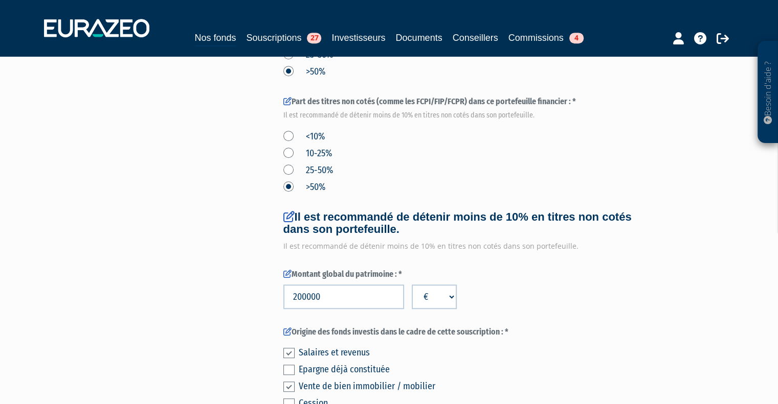
scroll to position [511, 0]
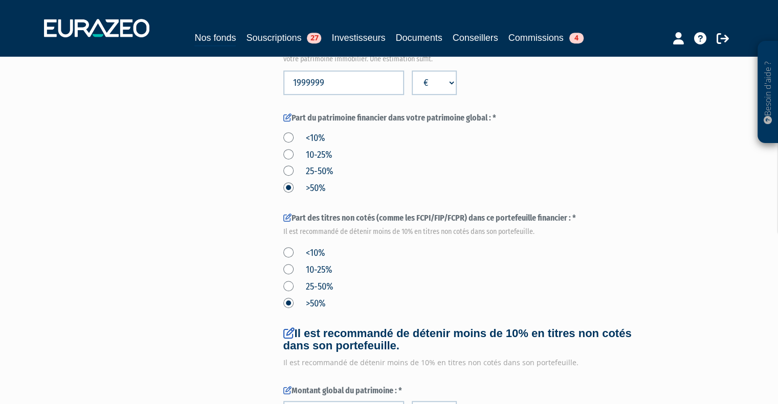
click at [473, 247] on div "<10% 10-25% 25-50% >50%" at bounding box center [464, 276] width 362 height 67
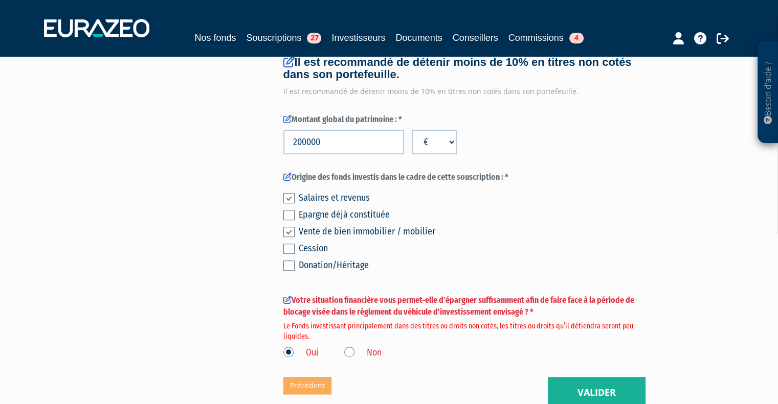
scroll to position [863, 0]
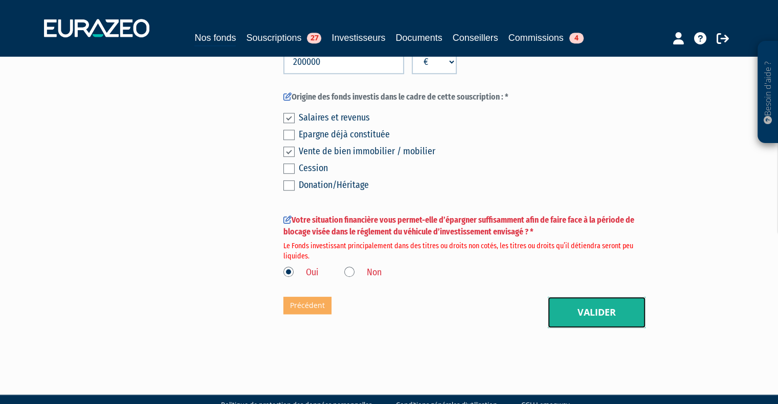
click at [584, 297] on button "Valider" at bounding box center [597, 313] width 98 height 32
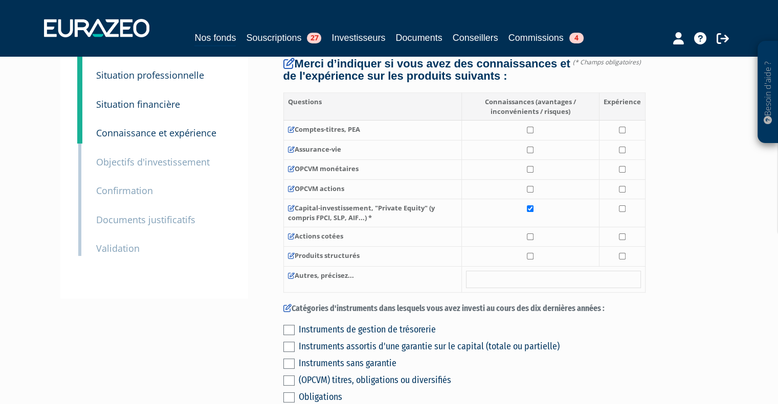
scroll to position [138, 0]
click at [623, 204] on input "checkbox" at bounding box center [622, 207] width 7 height 7
checkbox input "true"
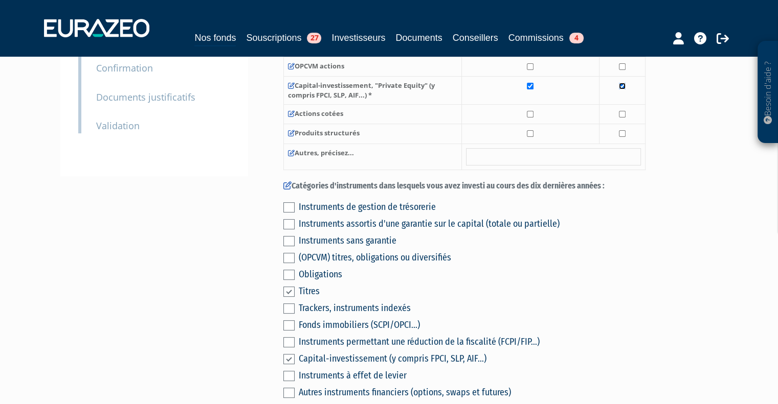
scroll to position [260, 0]
click at [286, 202] on label at bounding box center [288, 207] width 11 height 10
click at [0, 0] on input "checkbox" at bounding box center [0, 0] width 0 height 0
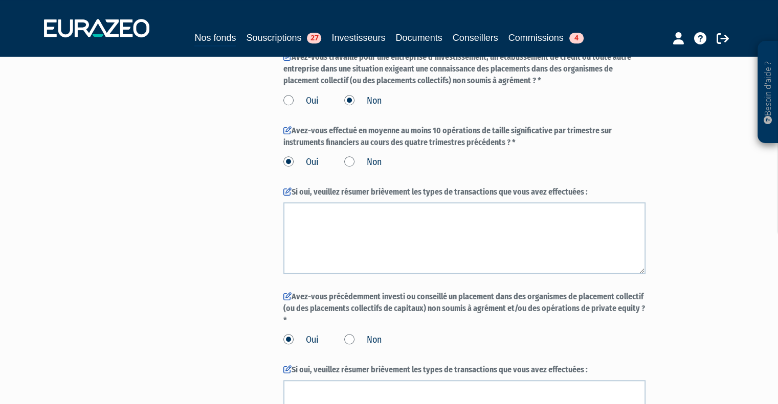
scroll to position [1190, 0]
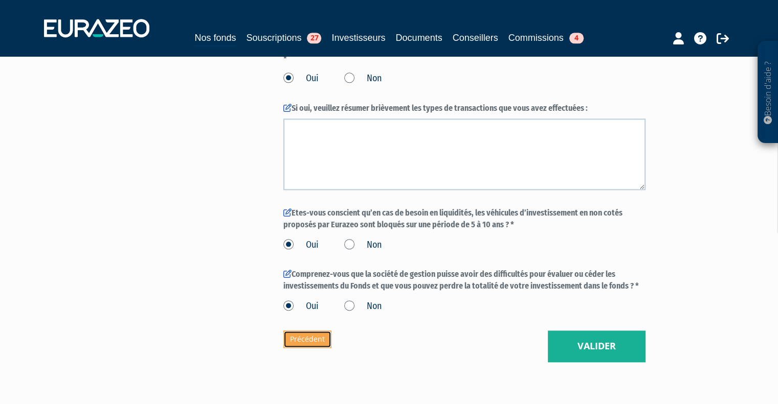
click at [317, 331] on link "Précédent" at bounding box center [307, 339] width 48 height 17
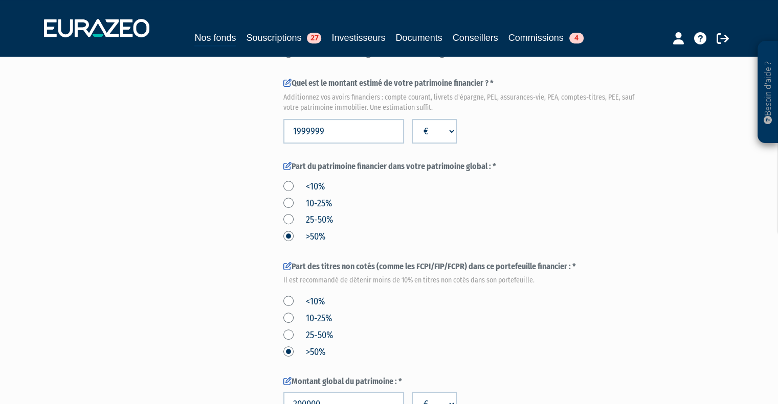
scroll to position [462, 0]
click at [288, 330] on label "25-50%" at bounding box center [308, 336] width 50 height 13
click at [0, 0] on input "25-50%" at bounding box center [0, 0] width 0 height 0
click at [289, 347] on label ">50%" at bounding box center [304, 353] width 42 height 13
click at [0, 0] on input ">50%" at bounding box center [0, 0] width 0 height 0
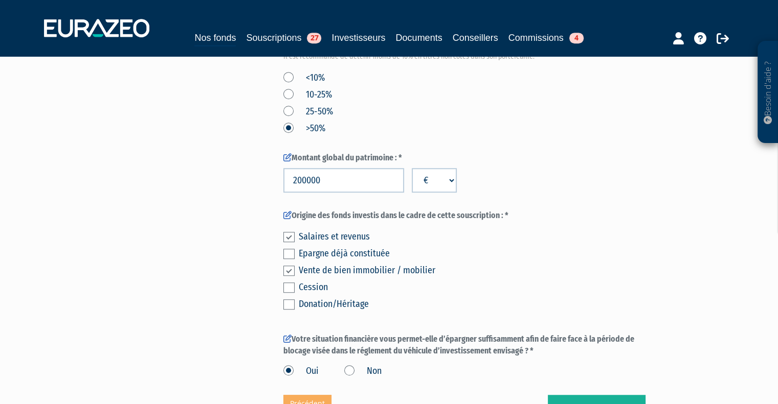
scroll to position [726, 0]
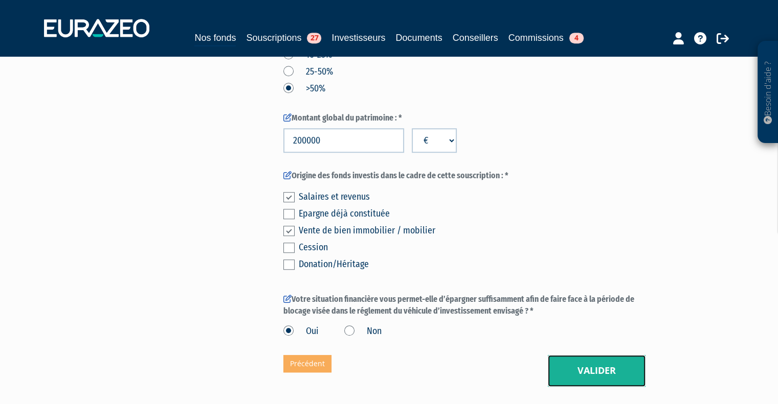
click at [581, 355] on button "Valider" at bounding box center [597, 371] width 98 height 32
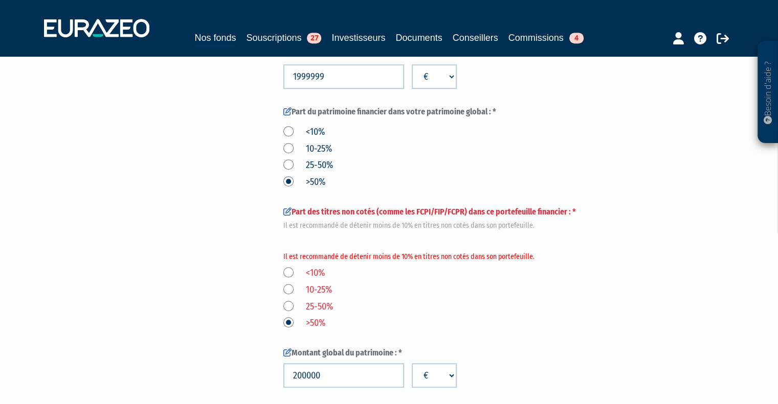
scroll to position [811, 0]
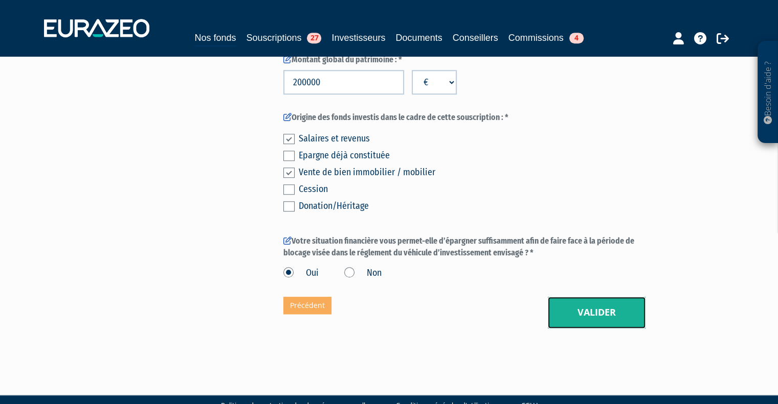
click at [576, 297] on button "Valider" at bounding box center [597, 313] width 98 height 32
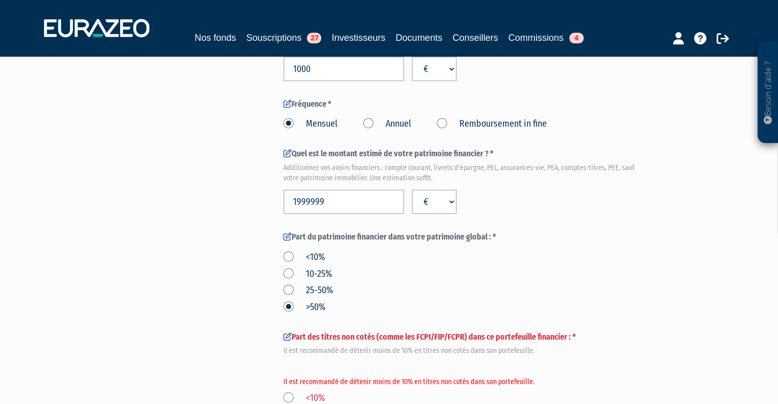
scroll to position [393, 0]
click at [286, 392] on label "<10%" at bounding box center [303, 398] width 41 height 13
click at [0, 0] on input "<10%" at bounding box center [0, 0] width 0 height 0
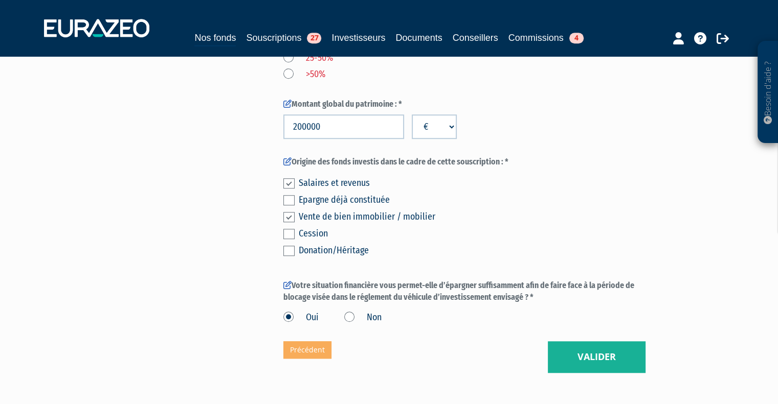
scroll to position [811, 0]
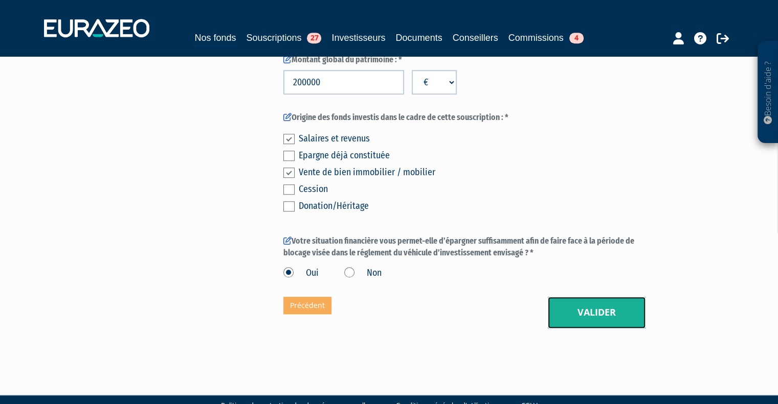
click at [585, 299] on button "Valider" at bounding box center [597, 313] width 98 height 32
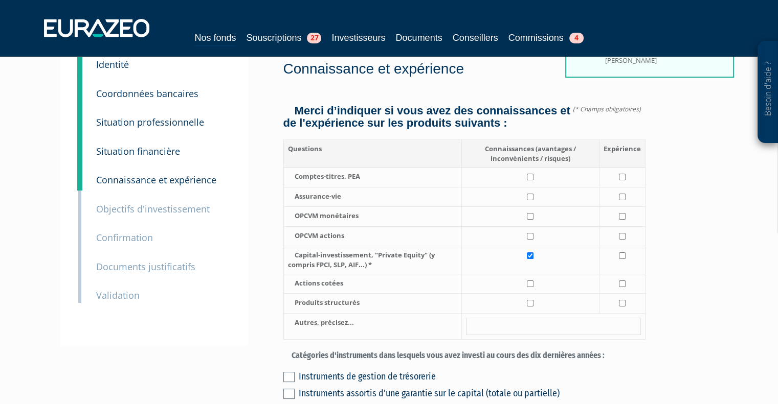
scroll to position [91, 0]
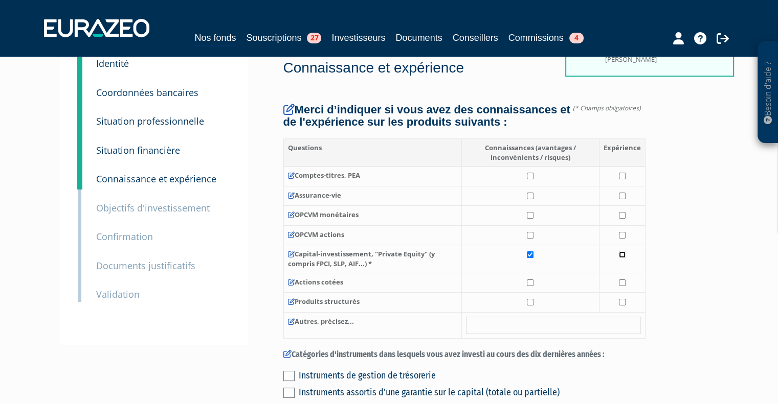
click at [621, 252] on input "checkbox" at bounding box center [622, 255] width 7 height 7
checkbox input "true"
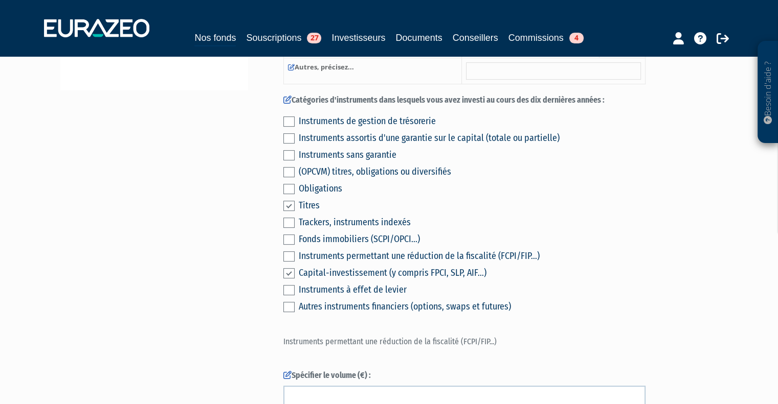
scroll to position [345, 0]
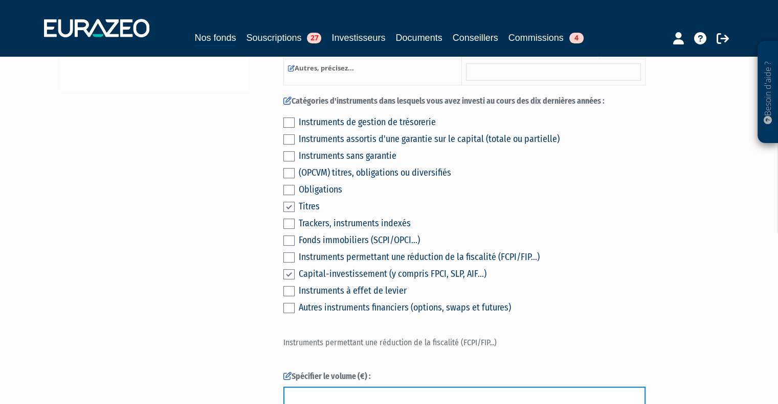
click at [389, 387] on input "text" at bounding box center [464, 399] width 362 height 25
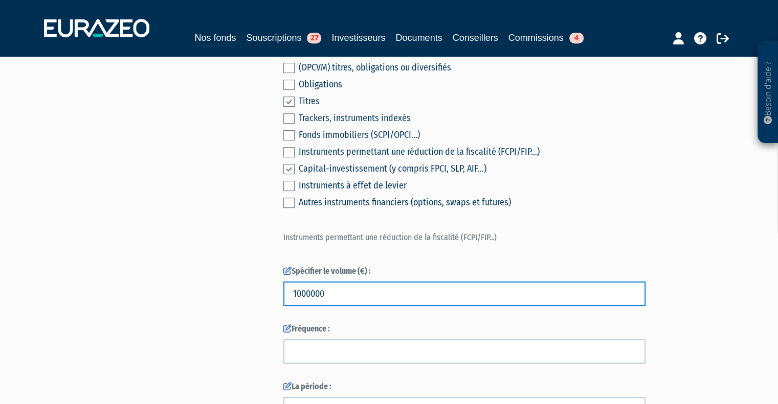
scroll to position [450, 0]
type input "1000000"
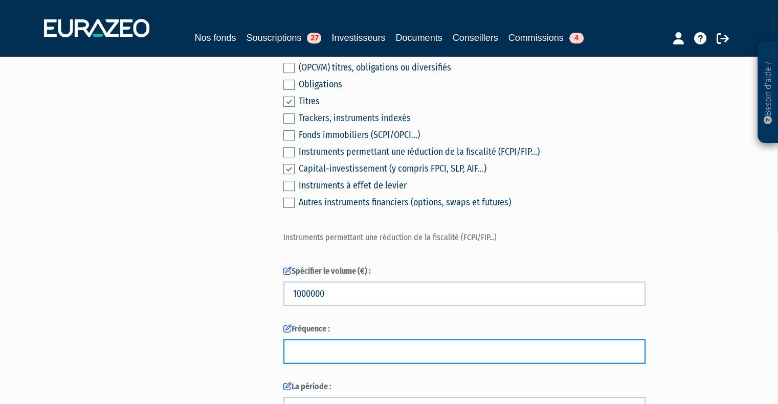
click at [400, 339] on input "text" at bounding box center [464, 351] width 362 height 25
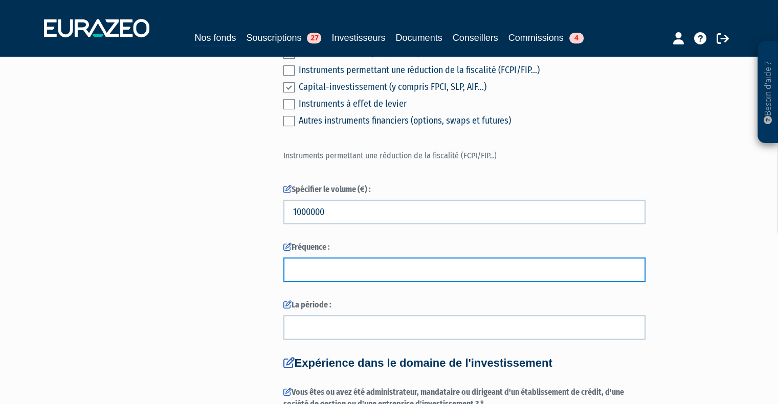
scroll to position [532, 0]
type input "m"
type input "parfois tous les lundi, parfois mensuel"
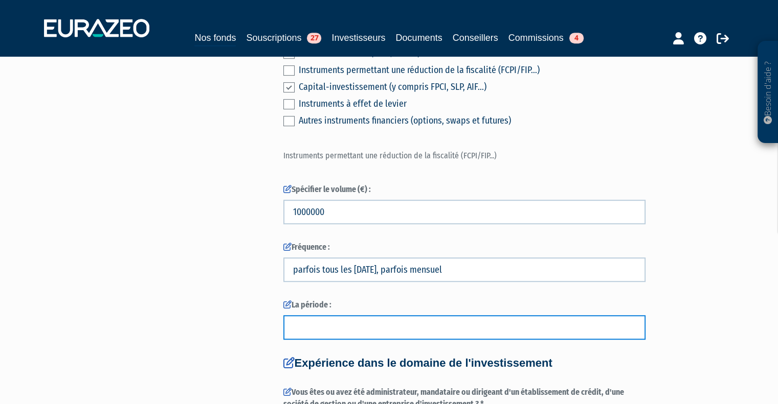
click at [381, 315] on input "text" at bounding box center [464, 327] width 362 height 25
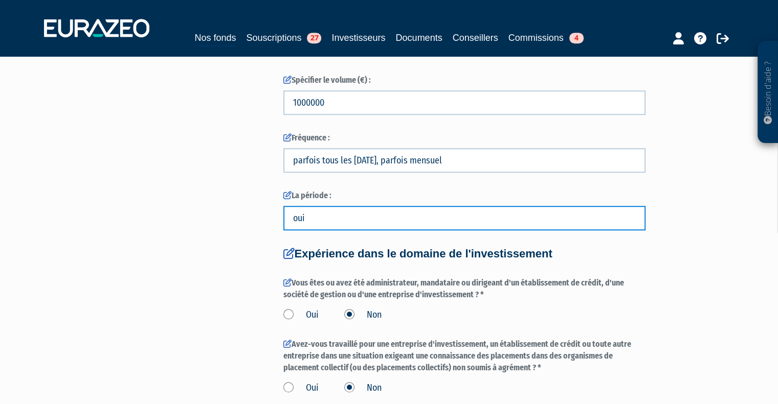
scroll to position [640, 0]
type input "o"
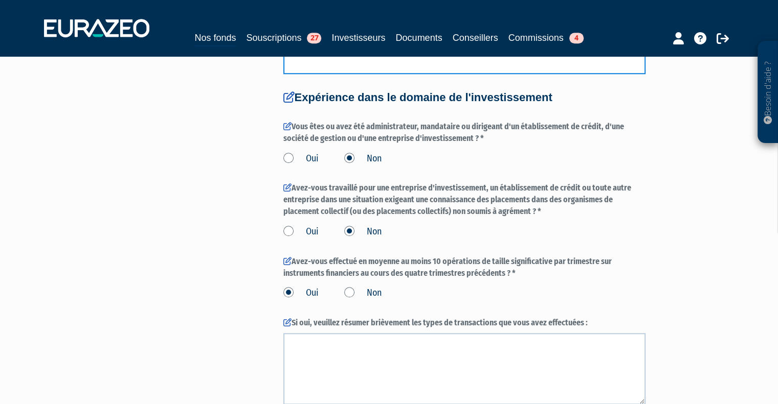
scroll to position [810, 0]
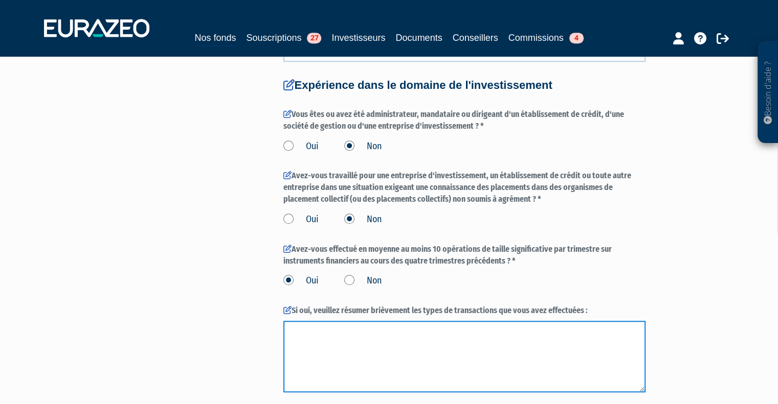
click at [374, 321] on textarea at bounding box center [464, 357] width 362 height 72
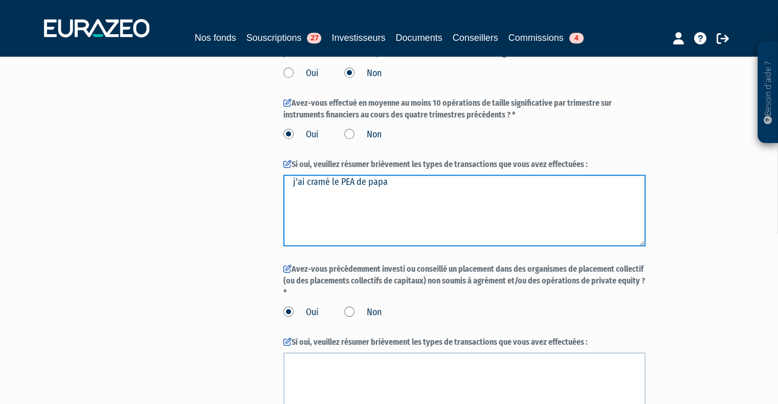
scroll to position [965, 0]
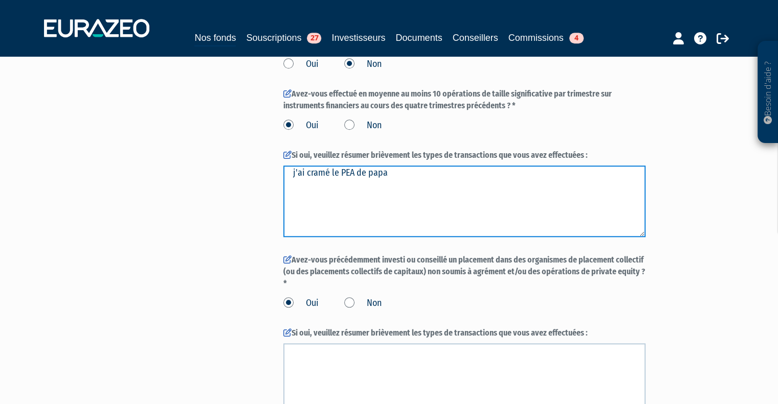
type textarea "j'ai cramé le PEA de papa"
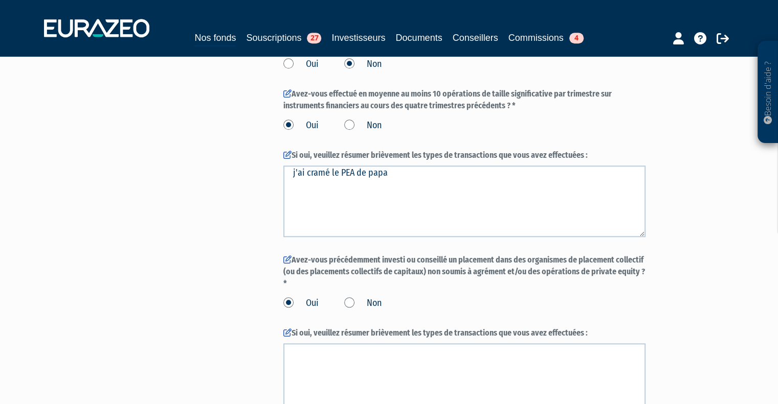
click at [353, 297] on label "Non" at bounding box center [362, 303] width 37 height 13
click at [0, 0] on input "Non" at bounding box center [0, 0] width 0 height 0
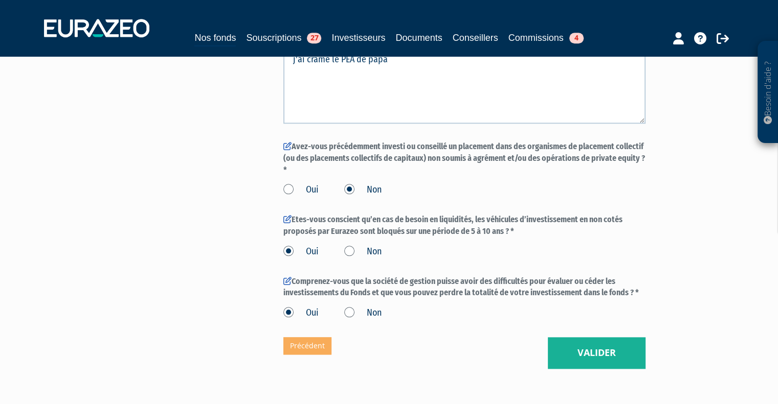
scroll to position [1087, 0]
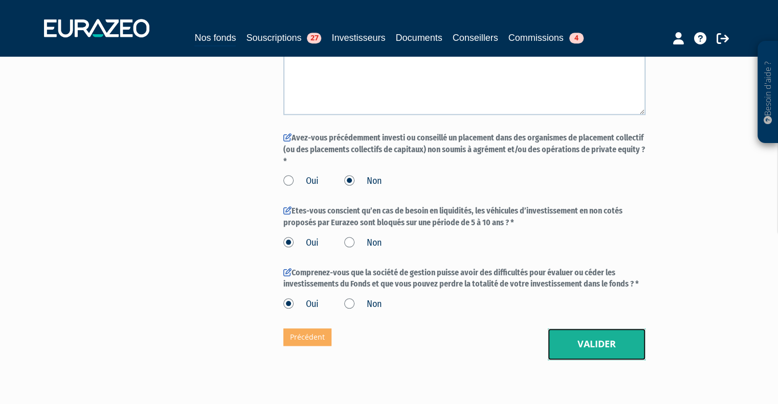
click at [573, 329] on button "Valider" at bounding box center [597, 345] width 98 height 32
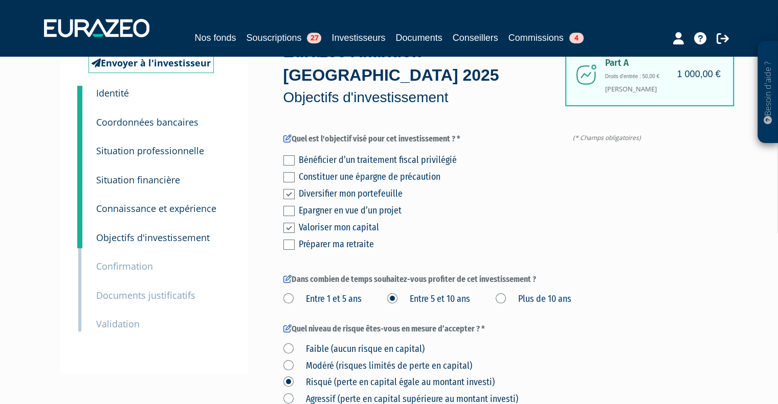
scroll to position [61, 0]
click at [289, 156] on label at bounding box center [288, 161] width 11 height 10
click at [0, 0] on input "checkbox" at bounding box center [0, 0] width 0 height 0
click at [289, 173] on label at bounding box center [288, 178] width 11 height 10
click at [0, 0] on input "checkbox" at bounding box center [0, 0] width 0 height 0
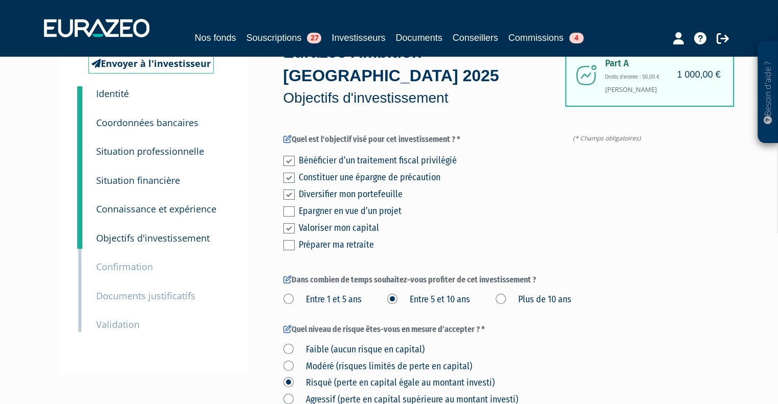
click at [290, 240] on label at bounding box center [288, 245] width 11 height 10
click at [0, 0] on input "checkbox" at bounding box center [0, 0] width 0 height 0
click at [291, 223] on label at bounding box center [288, 228] width 11 height 10
click at [0, 0] on input "checkbox" at bounding box center [0, 0] width 0 height 0
click at [287, 156] on label at bounding box center [288, 161] width 11 height 10
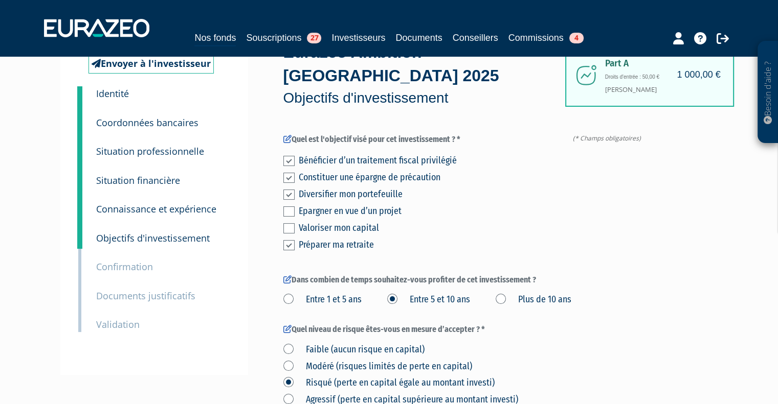
click at [0, 0] on input "checkbox" at bounding box center [0, 0] width 0 height 0
click at [290, 190] on label at bounding box center [288, 195] width 11 height 10
click at [0, 0] on input "checkbox" at bounding box center [0, 0] width 0 height 0
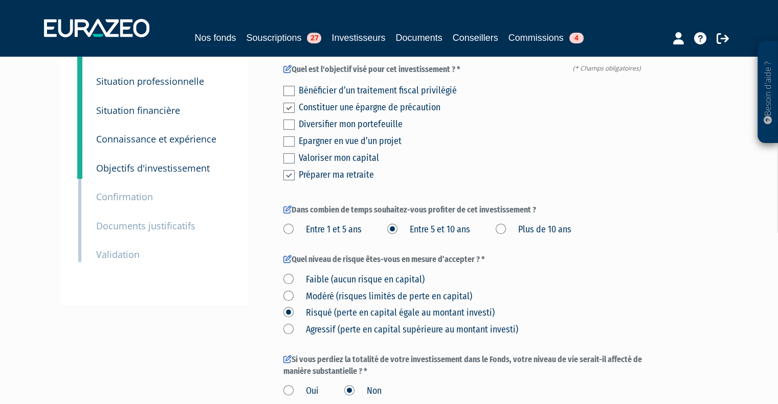
click at [293, 223] on label "Entre 1 et 5 ans" at bounding box center [322, 229] width 78 height 13
click at [0, 0] on ans "Entre 1 et 5 ans" at bounding box center [0, 0] width 0 height 0
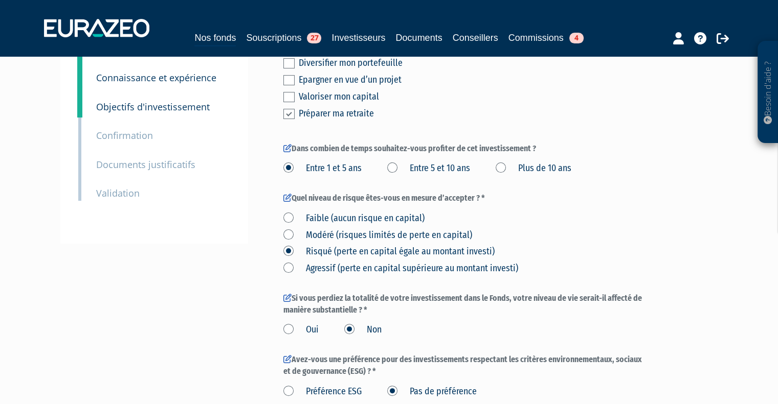
click at [288, 212] on label "Faible (aucun risque en capital)" at bounding box center [353, 218] width 141 height 13
click at [0, 0] on capital\) "Faible (aucun risque en capital)" at bounding box center [0, 0] width 0 height 0
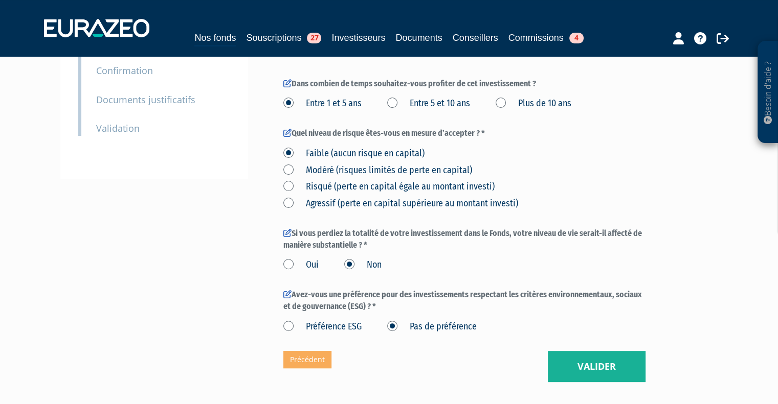
scroll to position [258, 0]
click at [289, 258] on label "Oui" at bounding box center [300, 264] width 35 height 13
click at [0, 0] on input "Oui" at bounding box center [0, 0] width 0 height 0
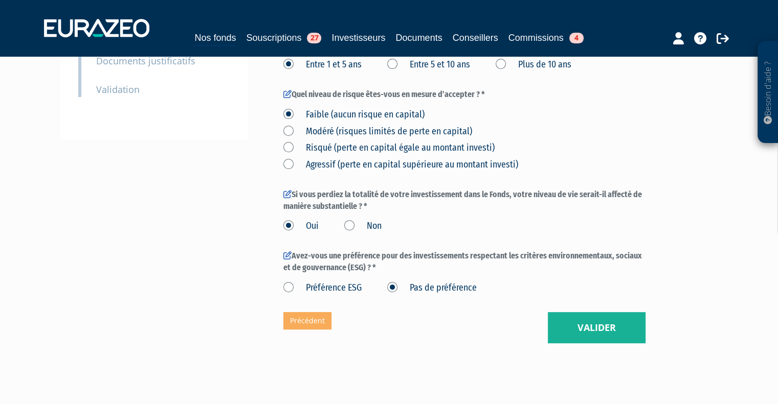
scroll to position [297, 0]
click at [286, 281] on label "Préférence ESG" at bounding box center [322, 287] width 78 height 13
click at [0, 0] on ESG "Préférence ESG" at bounding box center [0, 0] width 0 height 0
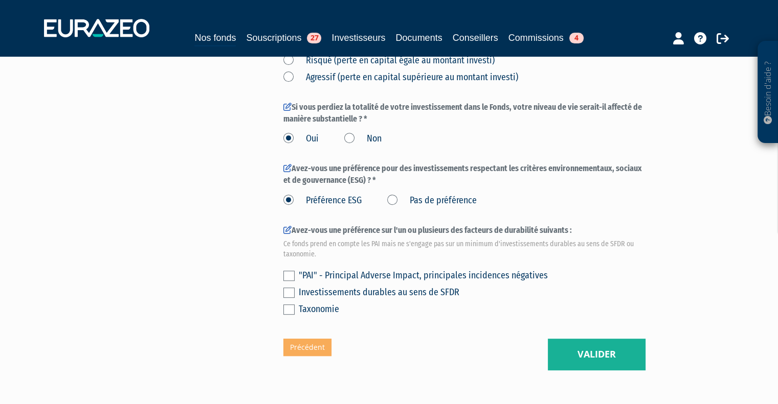
scroll to position [384, 0]
click at [290, 287] on label at bounding box center [288, 292] width 11 height 10
click at [0, 0] on input "checkbox" at bounding box center [0, 0] width 0 height 0
click at [742, 107] on div "Besoin d'aide ? × J'ai besoin d'aide Si vous avez une question à propos du fonc…" at bounding box center [389, 6] width 778 height 780
click at [585, 338] on button "Valider" at bounding box center [597, 354] width 98 height 32
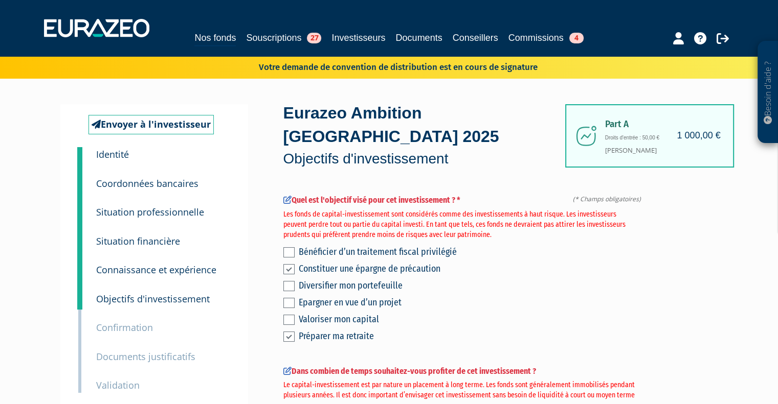
click at [290, 281] on label at bounding box center [288, 286] width 11 height 10
click at [0, 0] on input "checkbox" at bounding box center [0, 0] width 0 height 0
click at [286, 247] on label at bounding box center [288, 252] width 11 height 10
click at [0, 0] on input "checkbox" at bounding box center [0, 0] width 0 height 0
click at [288, 264] on label at bounding box center [288, 269] width 11 height 10
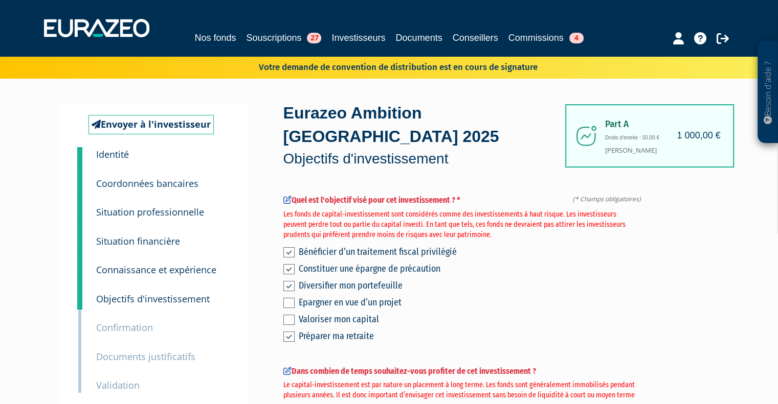
click at [0, 0] on input "checkbox" at bounding box center [0, 0] width 0 height 0
click at [288, 332] on label at bounding box center [288, 337] width 11 height 10
click at [0, 0] on input "checkbox" at bounding box center [0, 0] width 0 height 0
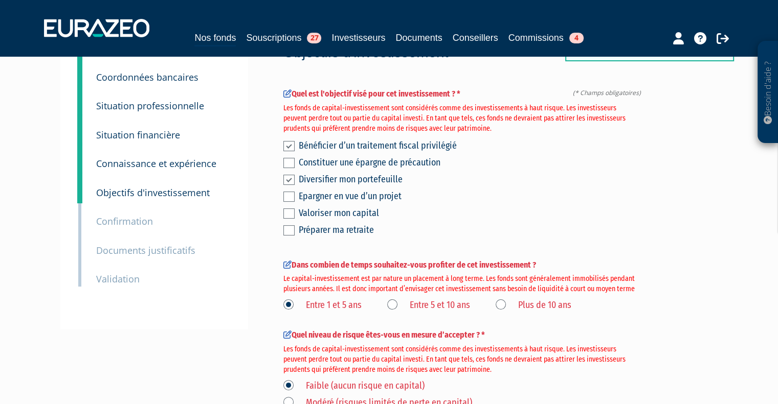
scroll to position [107, 0]
click at [443, 298] on label "Entre 5 et 10 ans" at bounding box center [428, 304] width 83 height 13
click at [0, 0] on ans "Entre 5 et 10 ans" at bounding box center [0, 0] width 0 height 0
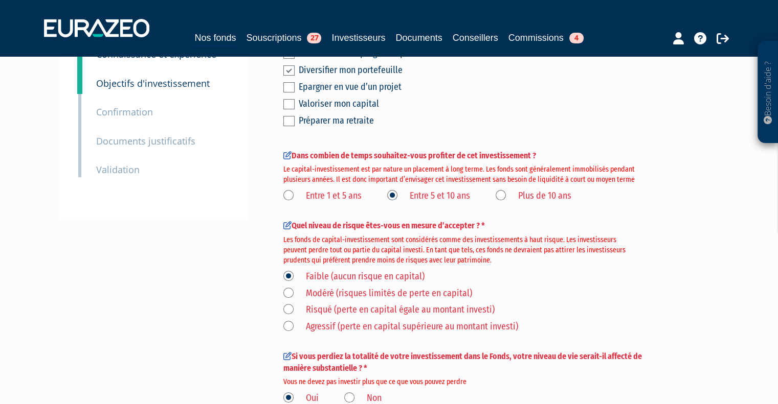
scroll to position [220, 0]
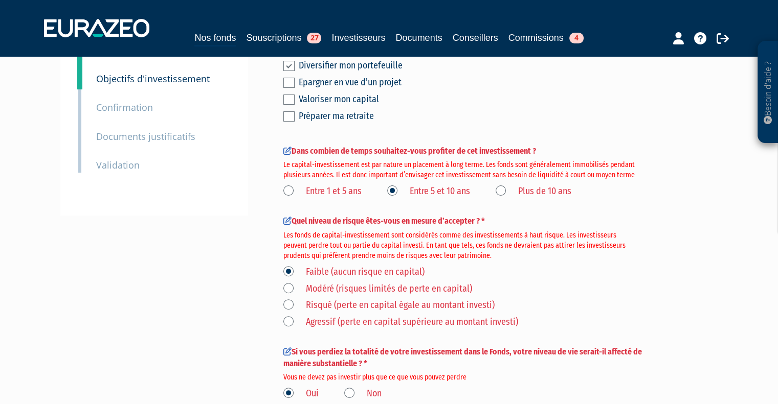
click at [372, 299] on label "Risqué (perte en capital égale au montant investi)" at bounding box center [388, 305] width 211 height 13
click at [0, 0] on investi\) "Risqué (perte en capital égale au montant investi)" at bounding box center [0, 0] width 0 height 0
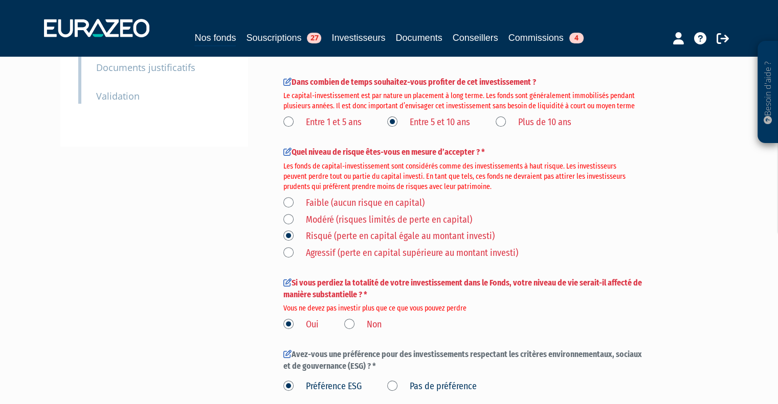
scroll to position [288, 0]
click at [359, 320] on label "Non" at bounding box center [362, 326] width 37 height 13
click at [0, 0] on input "Non" at bounding box center [0, 0] width 0 height 0
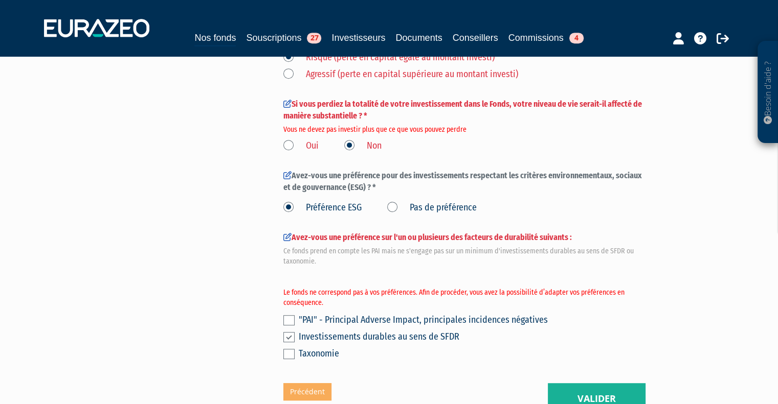
scroll to position [468, 0]
click at [289, 332] on label at bounding box center [288, 337] width 11 height 10
click at [0, 0] on input "checkbox" at bounding box center [0, 0] width 0 height 0
click at [397, 201] on label "Pas de préférence" at bounding box center [431, 207] width 89 height 13
click at [0, 0] on préférence "Pas de préférence" at bounding box center [0, 0] width 0 height 0
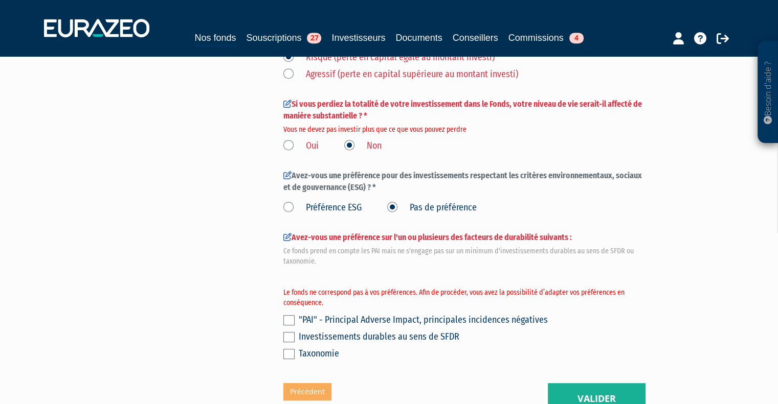
scroll to position [403, 0]
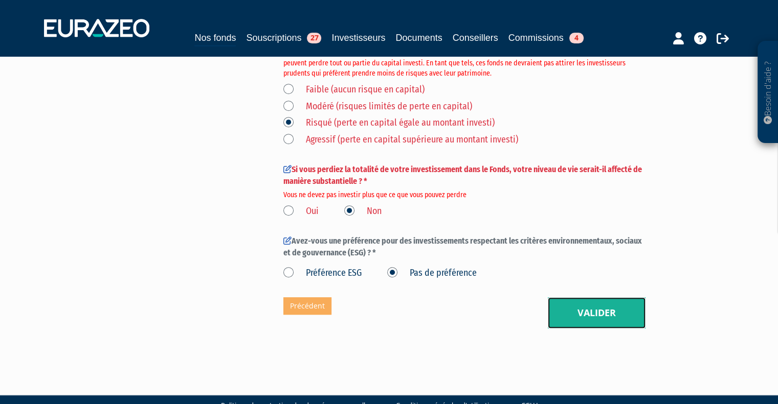
click at [564, 298] on button "Valider" at bounding box center [597, 314] width 98 height 32
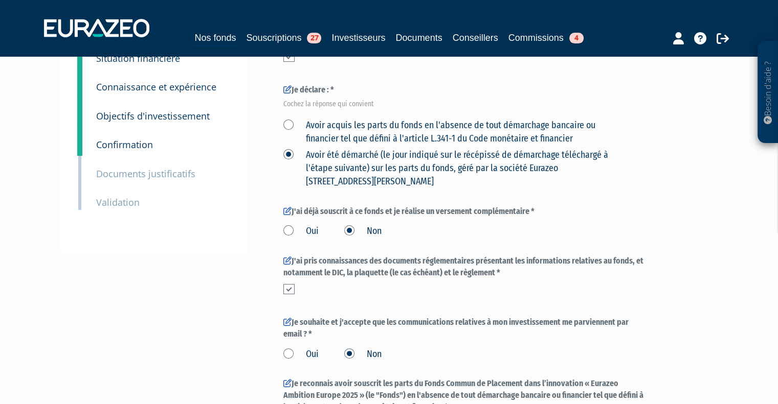
scroll to position [184, 0]
click at [289, 284] on label at bounding box center [288, 289] width 11 height 10
click at [0, 0] on input "checkbox" at bounding box center [0, 0] width 0 height 0
click at [307, 348] on label "Oui" at bounding box center [300, 354] width 35 height 13
click at [0, 0] on input "Oui" at bounding box center [0, 0] width 0 height 0
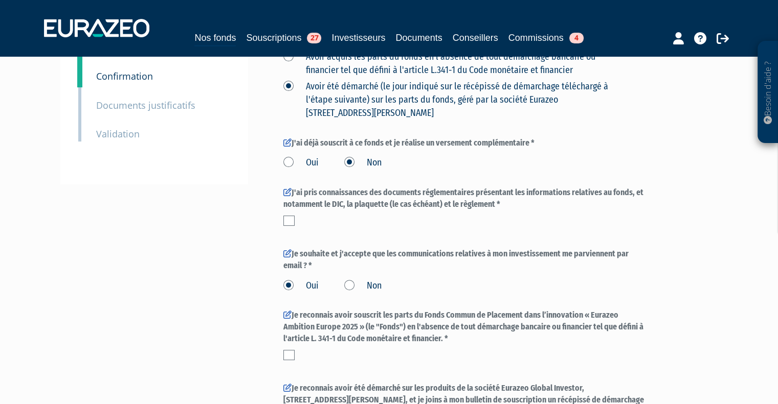
scroll to position [251, 0]
click at [373, 280] on label "Non" at bounding box center [362, 286] width 37 height 13
click at [0, 0] on input "Non" at bounding box center [0, 0] width 0 height 0
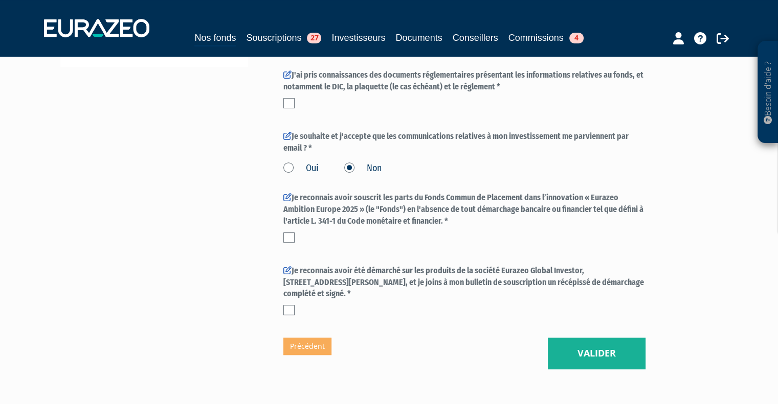
scroll to position [370, 0]
click at [578, 337] on button "Valider" at bounding box center [597, 353] width 98 height 32
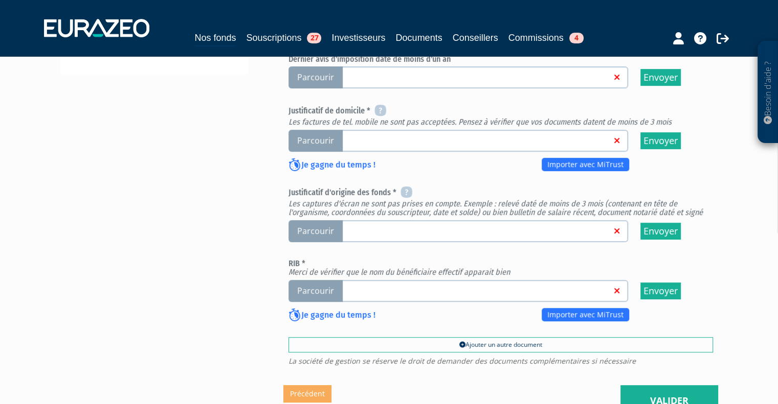
scroll to position [403, 0]
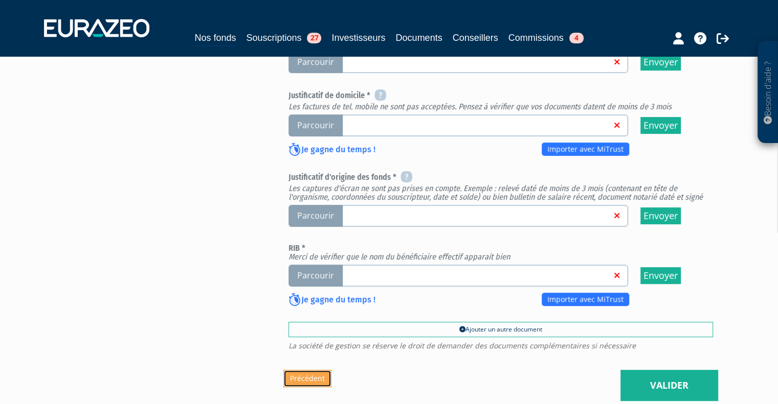
click at [313, 370] on link "Précédent" at bounding box center [307, 378] width 48 height 17
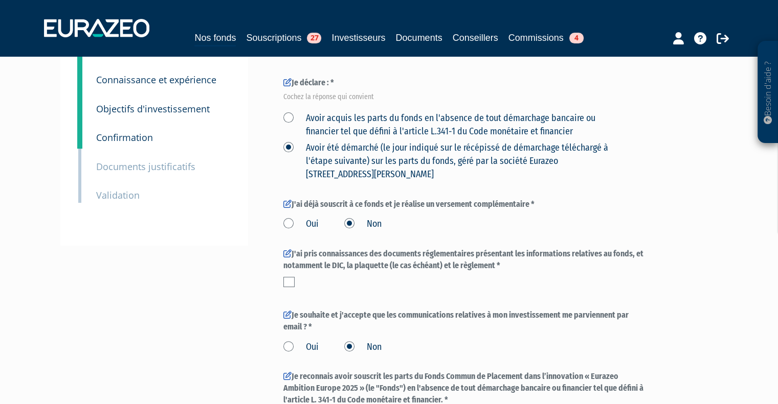
scroll to position [190, 0]
click at [286, 277] on label at bounding box center [288, 282] width 11 height 10
click at [0, 0] on input "checkbox" at bounding box center [0, 0] width 0 height 0
click at [286, 277] on label at bounding box center [288, 282] width 11 height 10
click at [0, 0] on input "checkbox" at bounding box center [0, 0] width 0 height 0
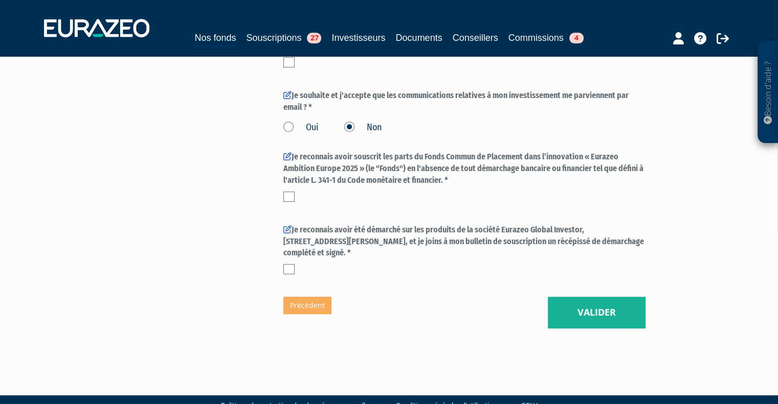
scroll to position [409, 0]
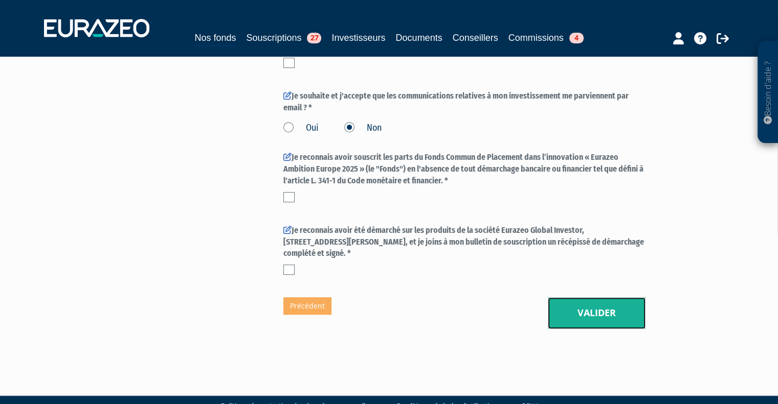
click at [589, 298] on button "Valider" at bounding box center [597, 314] width 98 height 32
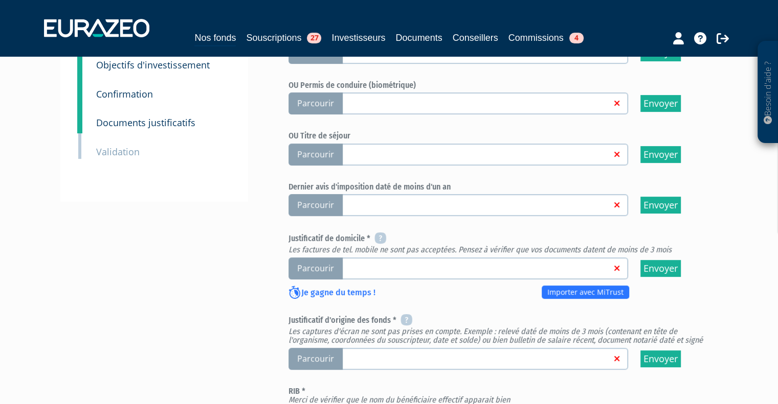
drag, startPoint x: 0, startPoint y: 0, endPoint x: 448, endPoint y: 283, distance: 529.6
click at [448, 283] on div "Passeport (en couleur, lignes MRZ lisibles et complètes, sur une seule page) Pa…" at bounding box center [500, 217] width 424 height 476
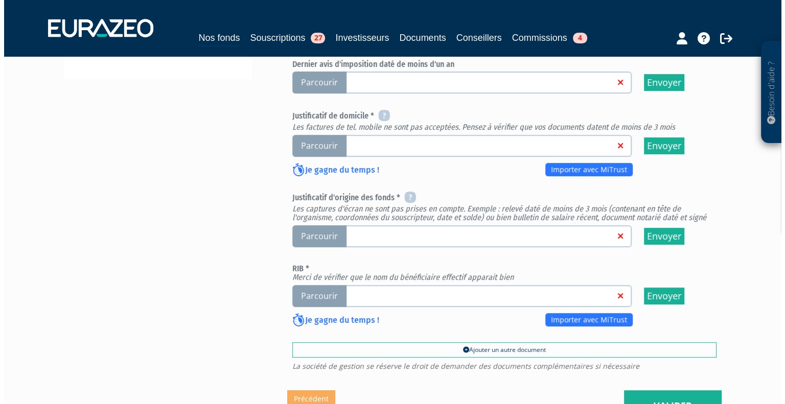
scroll to position [472, 0]
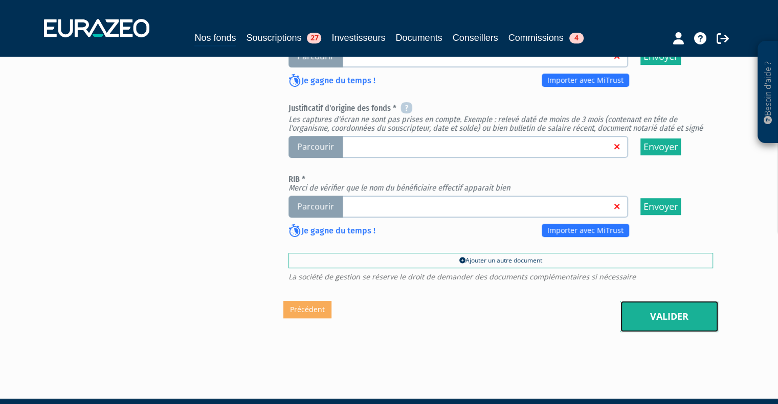
click at [635, 301] on link "Valider" at bounding box center [669, 317] width 98 height 32
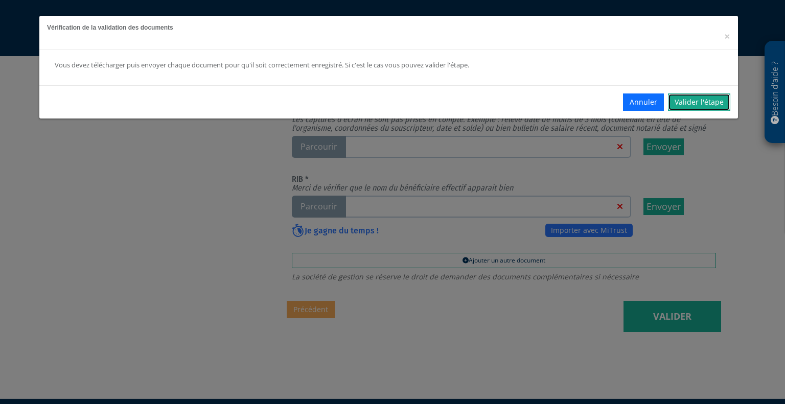
click at [692, 98] on link "Valider l'étape" at bounding box center [699, 102] width 62 height 17
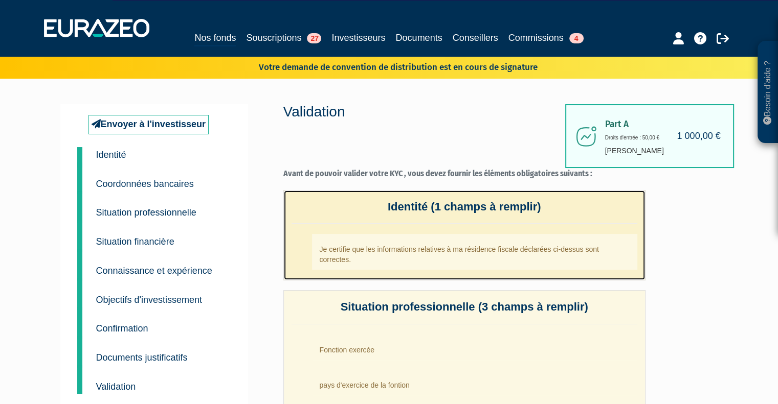
click at [423, 245] on li "Je certifie que les informations relatives à ma résidence fiscale déclarées ci-…" at bounding box center [474, 252] width 325 height 36
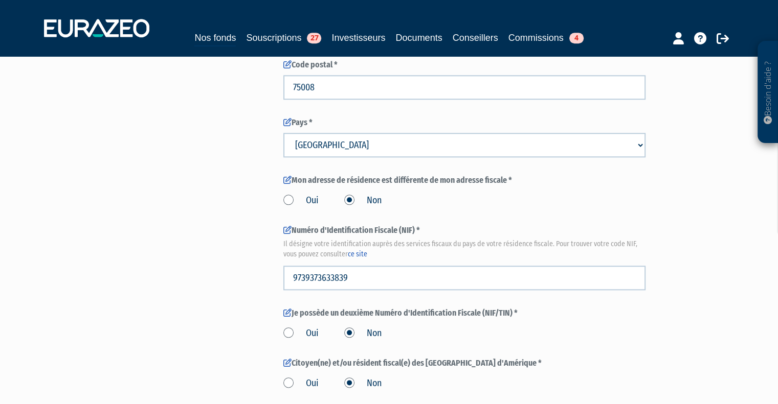
scroll to position [1237, 0]
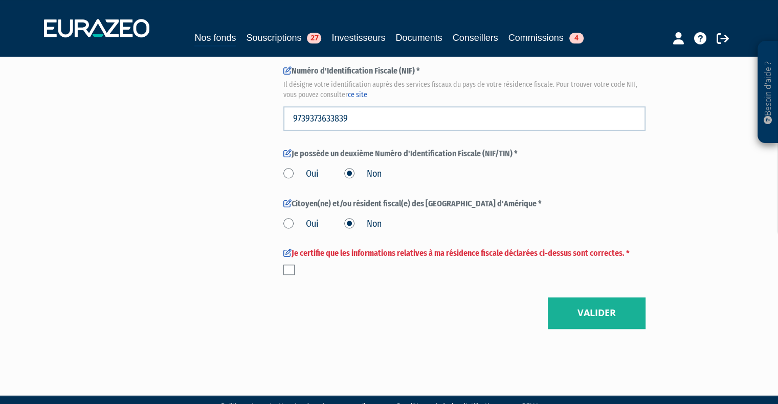
click at [292, 265] on label at bounding box center [288, 270] width 11 height 10
click at [0, 0] on input "checkbox" at bounding box center [0, 0] width 0 height 0
click at [614, 298] on button "Valider" at bounding box center [597, 314] width 98 height 32
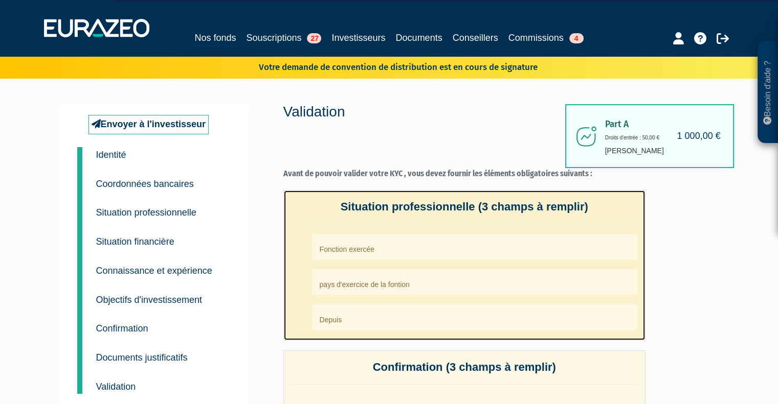
click at [450, 245] on li "Fonction exercée" at bounding box center [474, 247] width 325 height 26
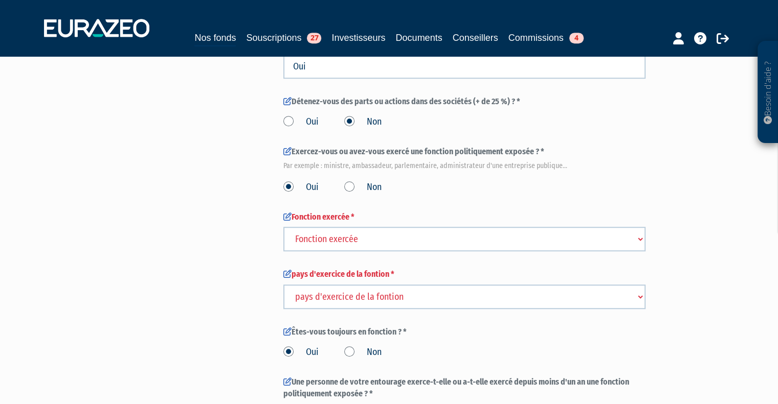
scroll to position [676, 0]
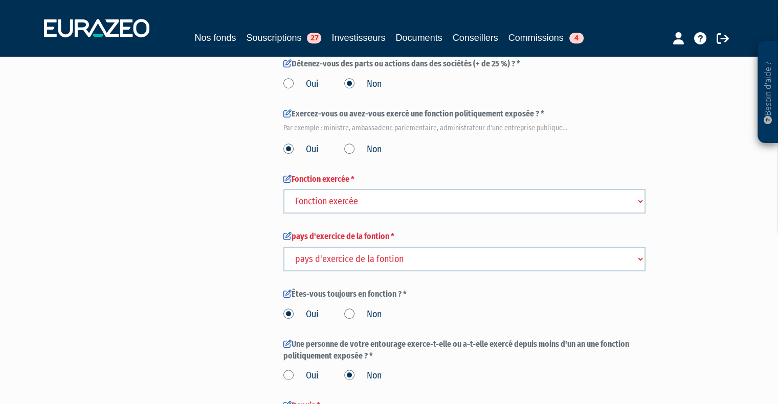
click at [362, 189] on select "Fonction exercée Chef d’Etat, chef de gouvernement, membre d’un gouvernement na…" at bounding box center [464, 201] width 362 height 25
select select "Chef d’Etat, chef de gouvernement, membre d’un gouvernement national ou de la C…"
click at [283, 189] on select "Fonction exercée Chef d’Etat, chef de gouvernement, membre d’un gouvernement na…" at bounding box center [464, 201] width 362 height 25
click at [383, 189] on select "Fonction exercée Chef d’Etat, chef de gouvernement, membre d’un gouvernement na…" at bounding box center [464, 201] width 362 height 25
click at [349, 143] on label "Non" at bounding box center [362, 149] width 37 height 13
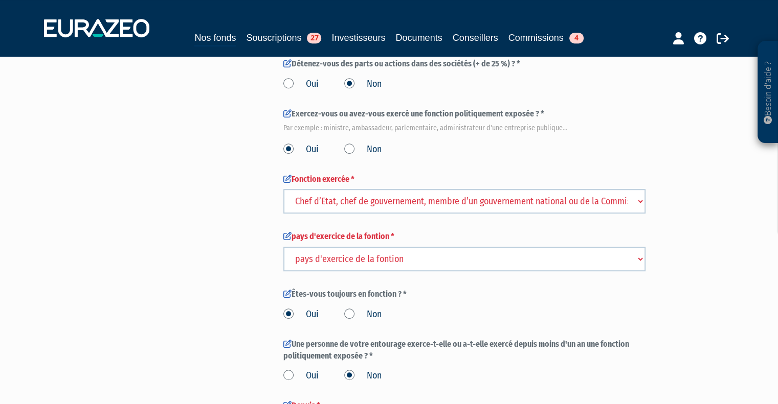
click at [0, 0] on input "Non" at bounding box center [0, 0] width 0 height 0
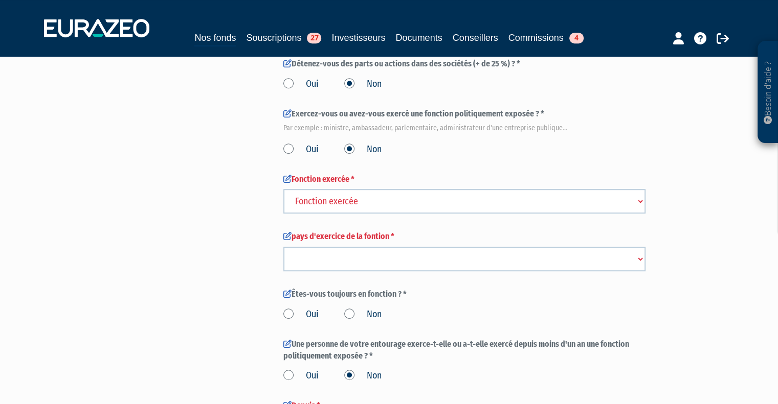
scroll to position [613, 0]
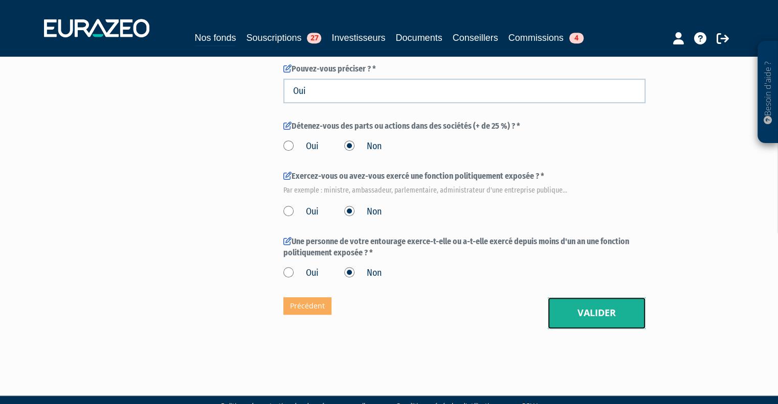
click at [592, 298] on button "Valider" at bounding box center [597, 314] width 98 height 32
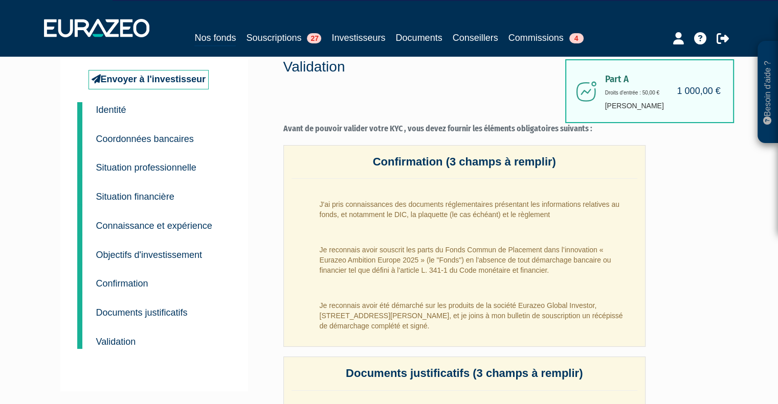
scroll to position [46, 0]
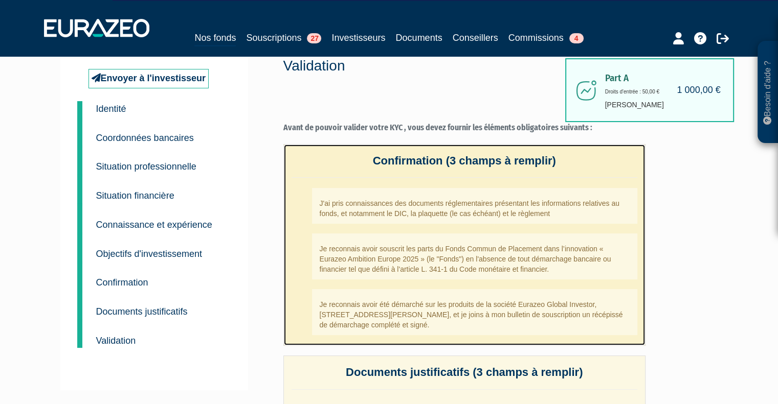
click at [442, 216] on li "J'ai pris connaissances des documents réglementaires présentant les information…" at bounding box center [474, 206] width 325 height 36
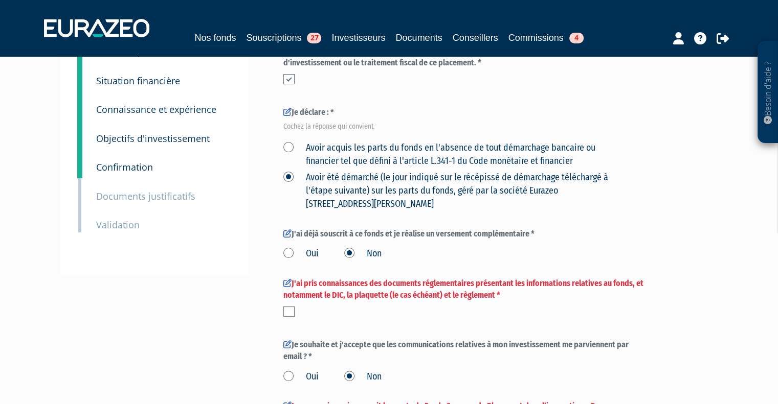
scroll to position [163, 0]
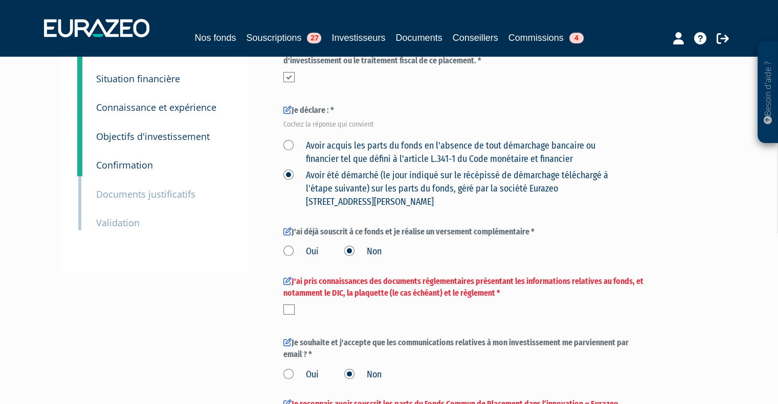
click at [288, 305] on label at bounding box center [288, 310] width 11 height 10
click at [0, 0] on input "checkbox" at bounding box center [0, 0] width 0 height 0
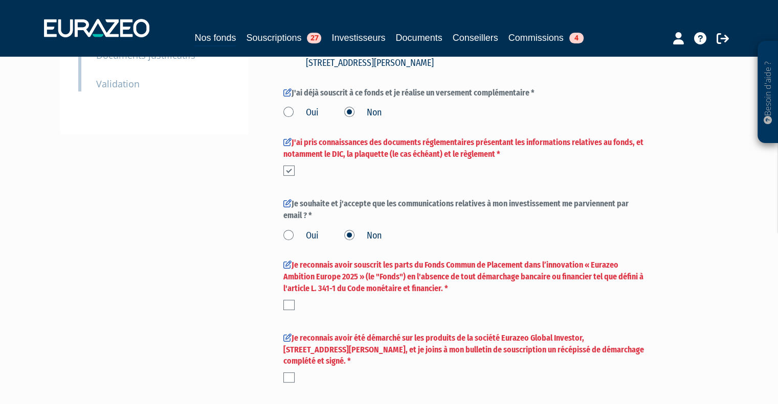
scroll to position [338, 0]
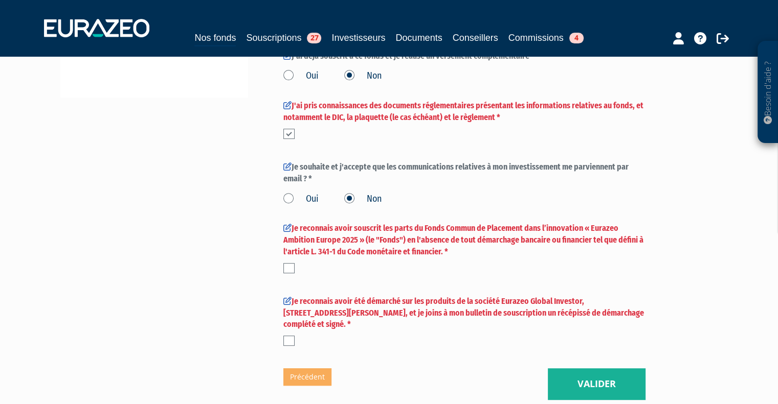
click at [286, 263] on label at bounding box center [288, 268] width 11 height 10
click at [0, 0] on input "checkbox" at bounding box center [0, 0] width 0 height 0
click at [288, 336] on label at bounding box center [288, 341] width 11 height 10
click at [0, 0] on input "checkbox" at bounding box center [0, 0] width 0 height 0
click at [590, 369] on button "Valider" at bounding box center [597, 385] width 98 height 32
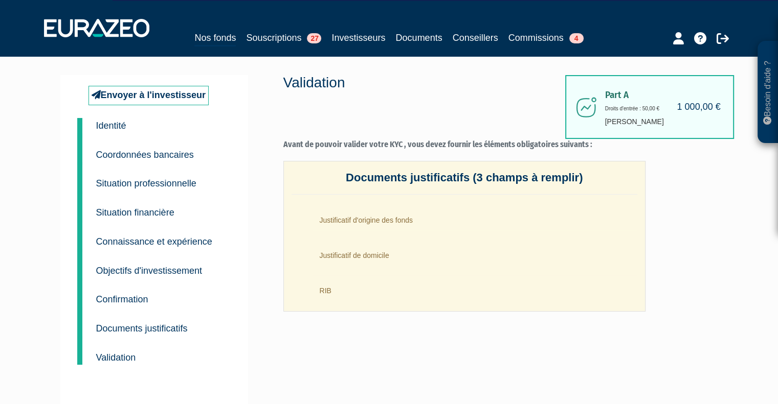
scroll to position [28, 0]
click at [256, 35] on link "Souscriptions 27" at bounding box center [283, 38] width 75 height 14
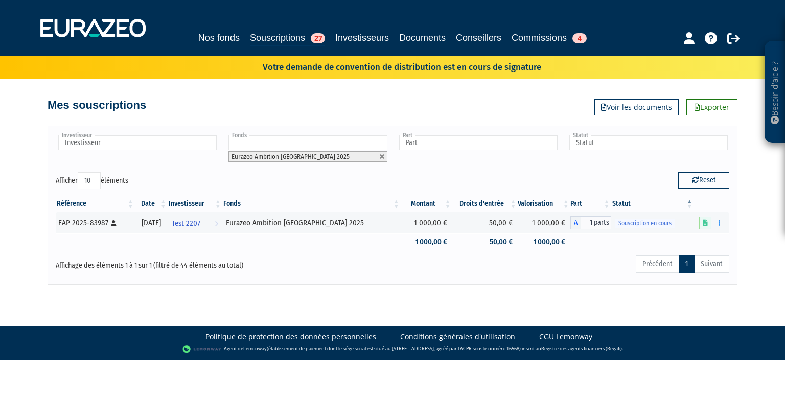
click at [720, 223] on icon "button" at bounding box center [720, 223] width 2 height 7
click at [721, 224] on button "button" at bounding box center [720, 223] width 12 height 13
click at [693, 256] on link "Compléter" at bounding box center [689, 260] width 66 height 17
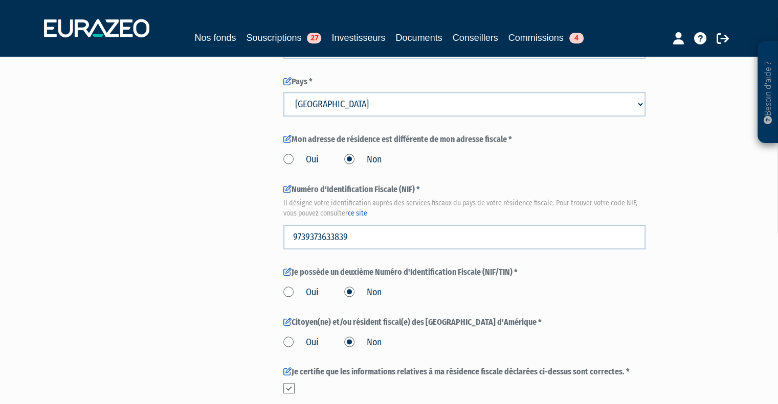
scroll to position [1237, 0]
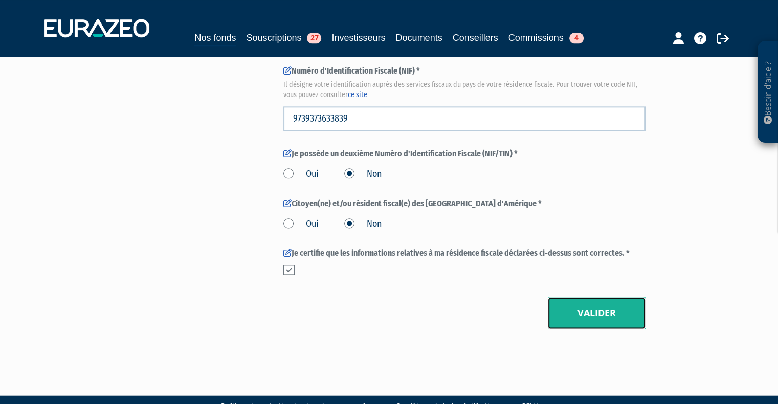
click at [636, 298] on button "Valider" at bounding box center [597, 314] width 98 height 32
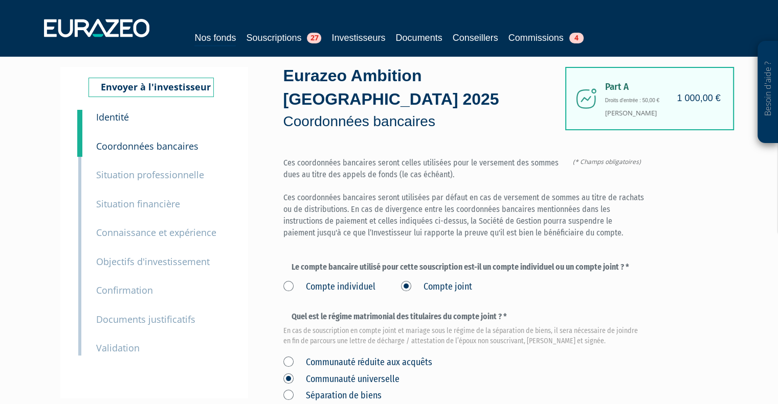
scroll to position [37, 0]
click at [724, 193] on div "Besoin d'aide ? × J'ai besoin d'aide Si vous avez une question à propos du fonc…" at bounding box center [389, 315] width 778 height 704
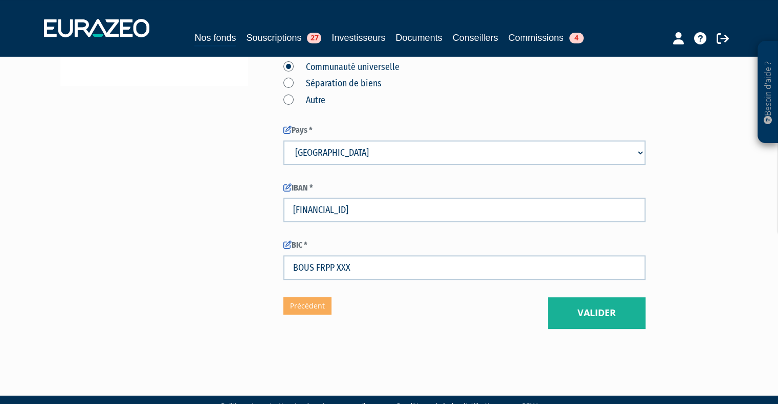
scroll to position [350, 0]
